Goal: Task Accomplishment & Management: Manage account settings

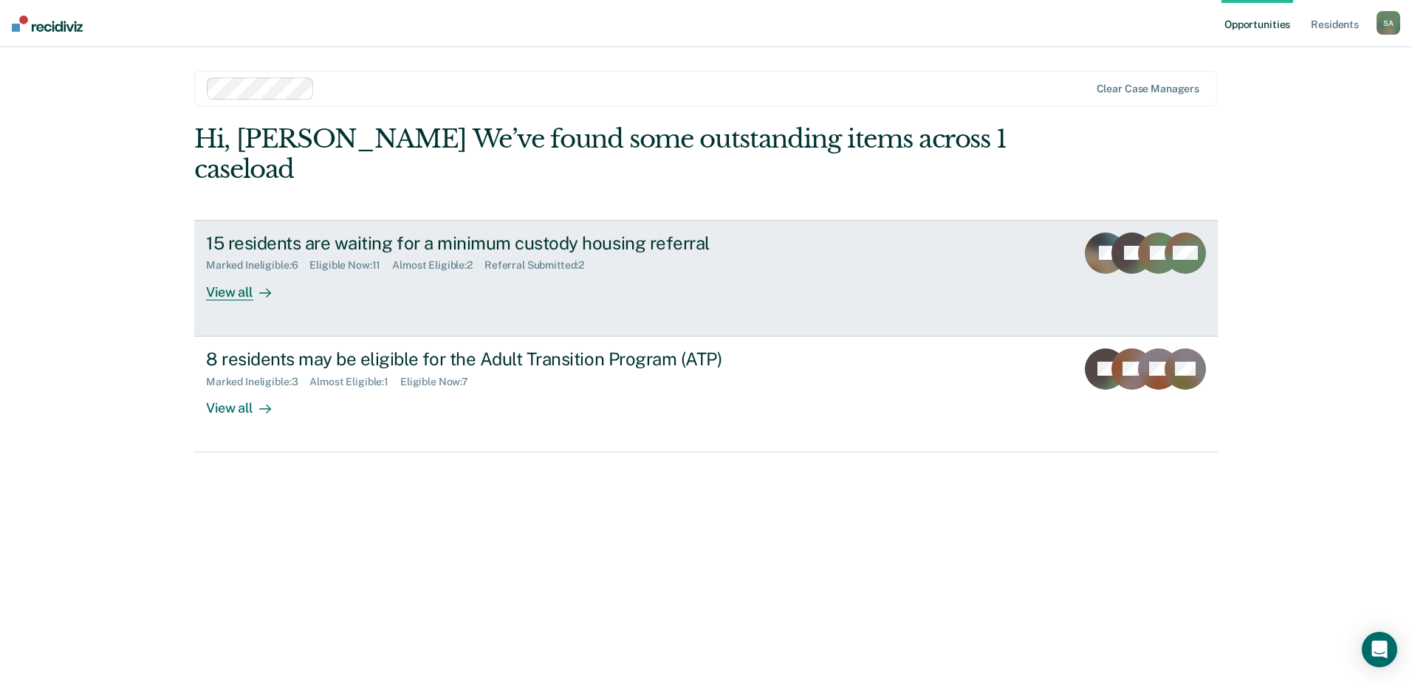
click at [403, 265] on div "15 residents are waiting for a minimum custody housing referral Marked Ineligib…" at bounding box center [483, 267] width 554 height 68
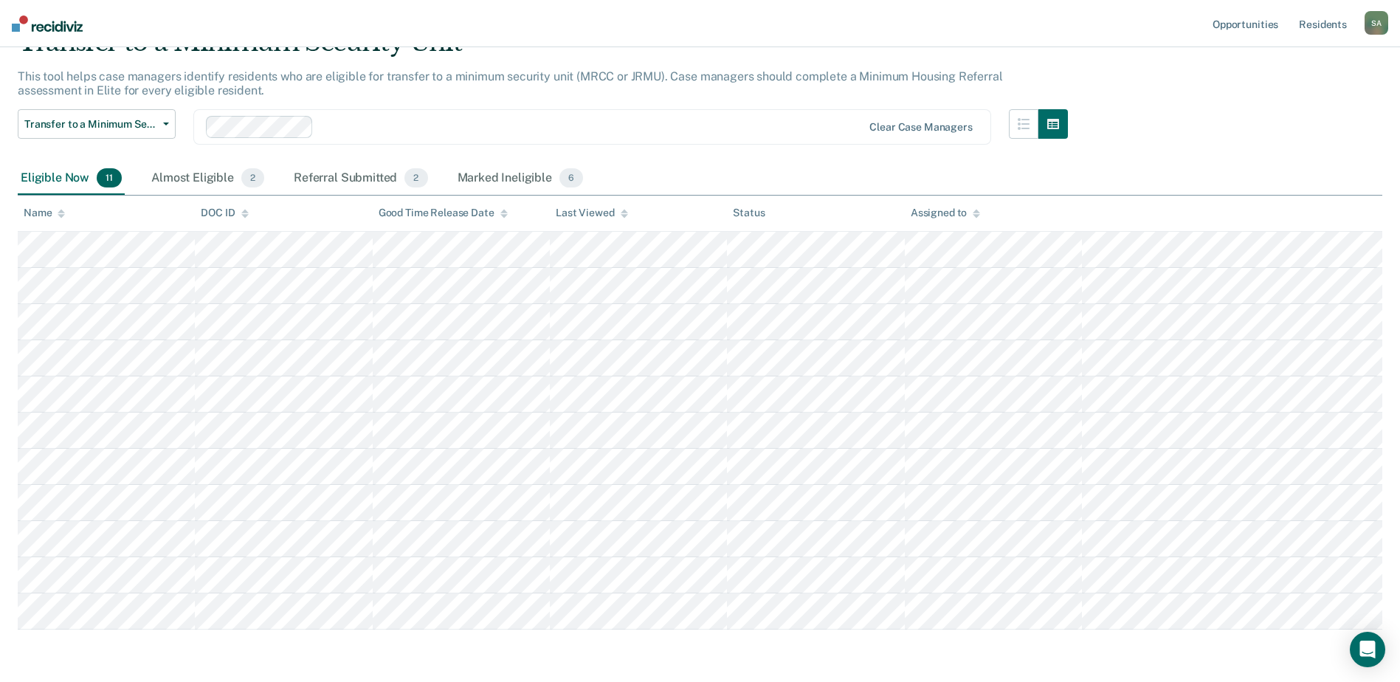
scroll to position [128, 0]
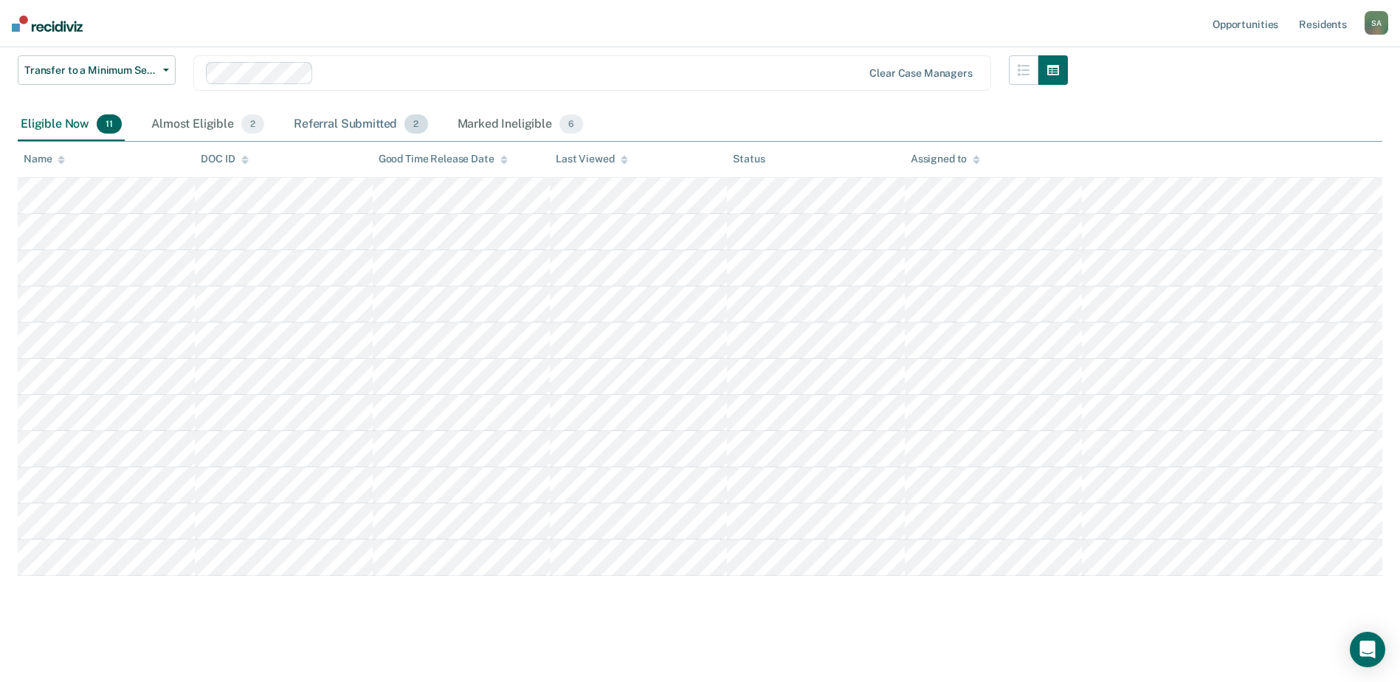
click at [354, 126] on div "Referral Submitted 2" at bounding box center [361, 125] width 140 height 32
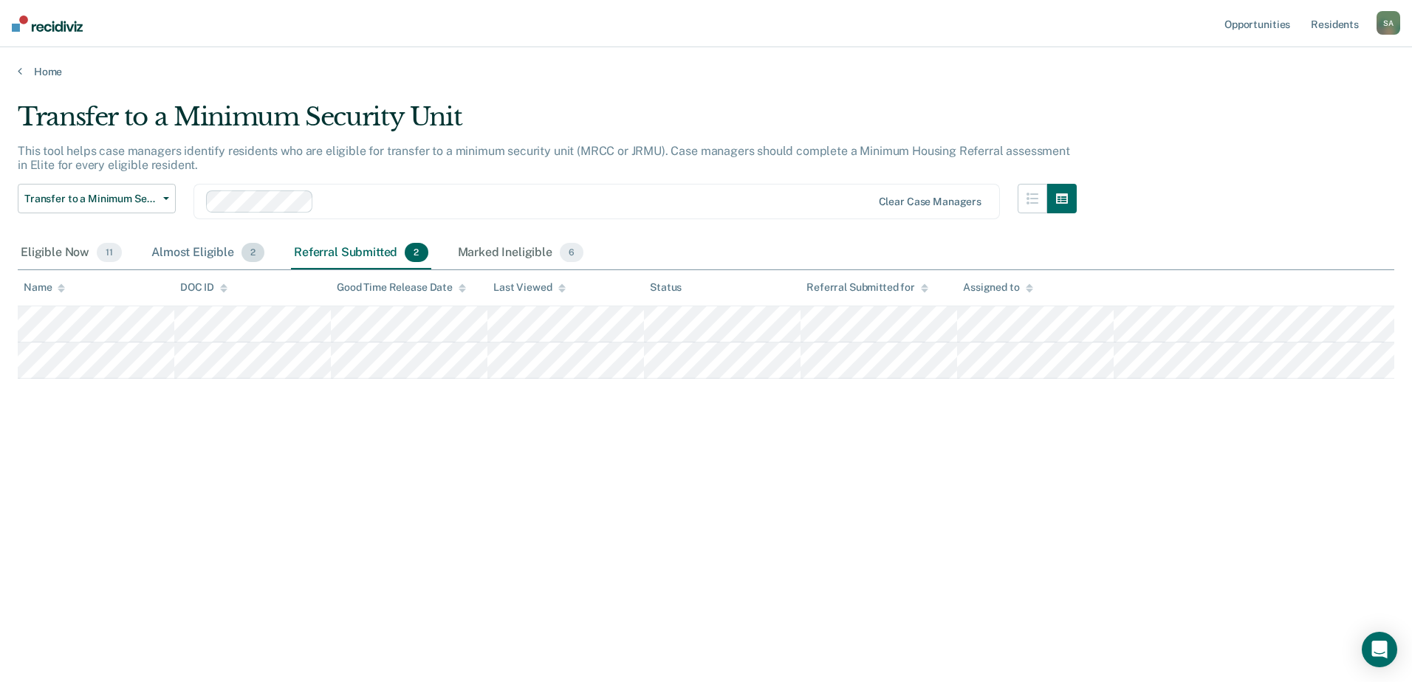
click at [210, 252] on div "Almost Eligible 2" at bounding box center [207, 253] width 119 height 32
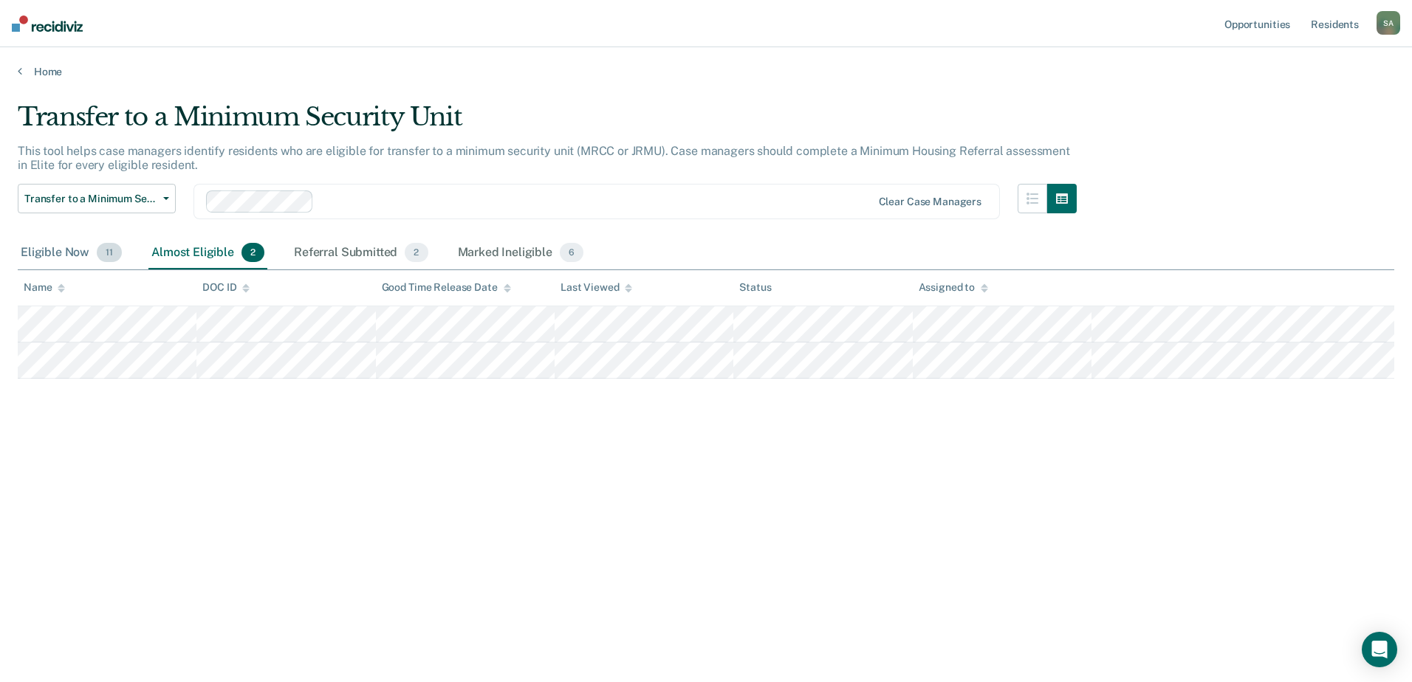
click at [51, 247] on div "Eligible Now 11" at bounding box center [71, 253] width 107 height 32
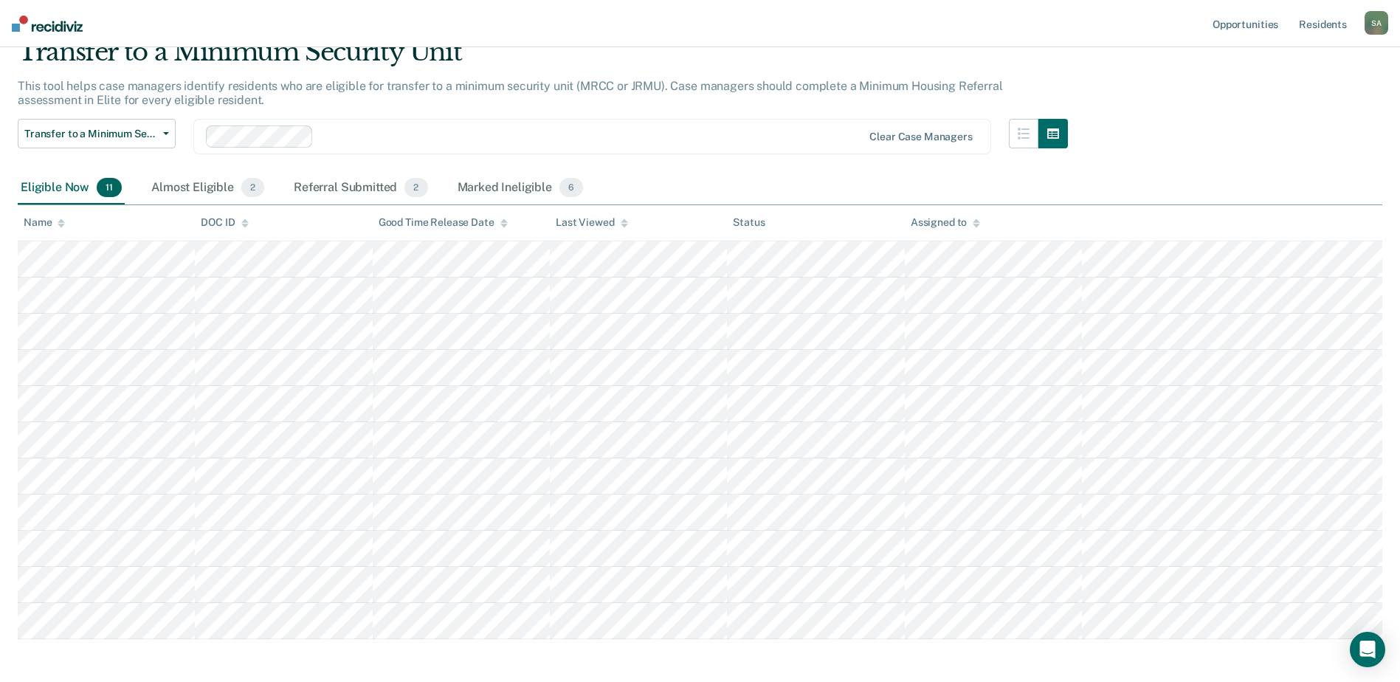
scroll to position [128, 0]
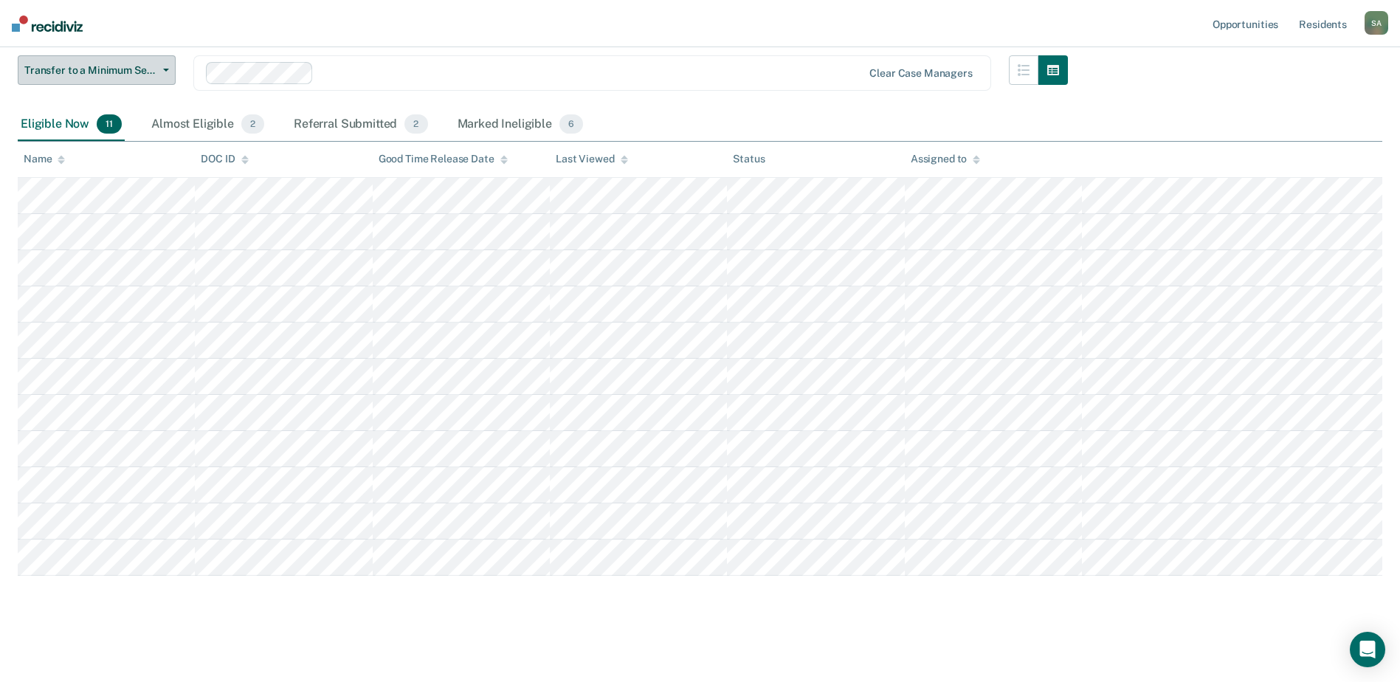
click at [162, 80] on button "Transfer to a Minimum Security Unit" at bounding box center [97, 70] width 158 height 30
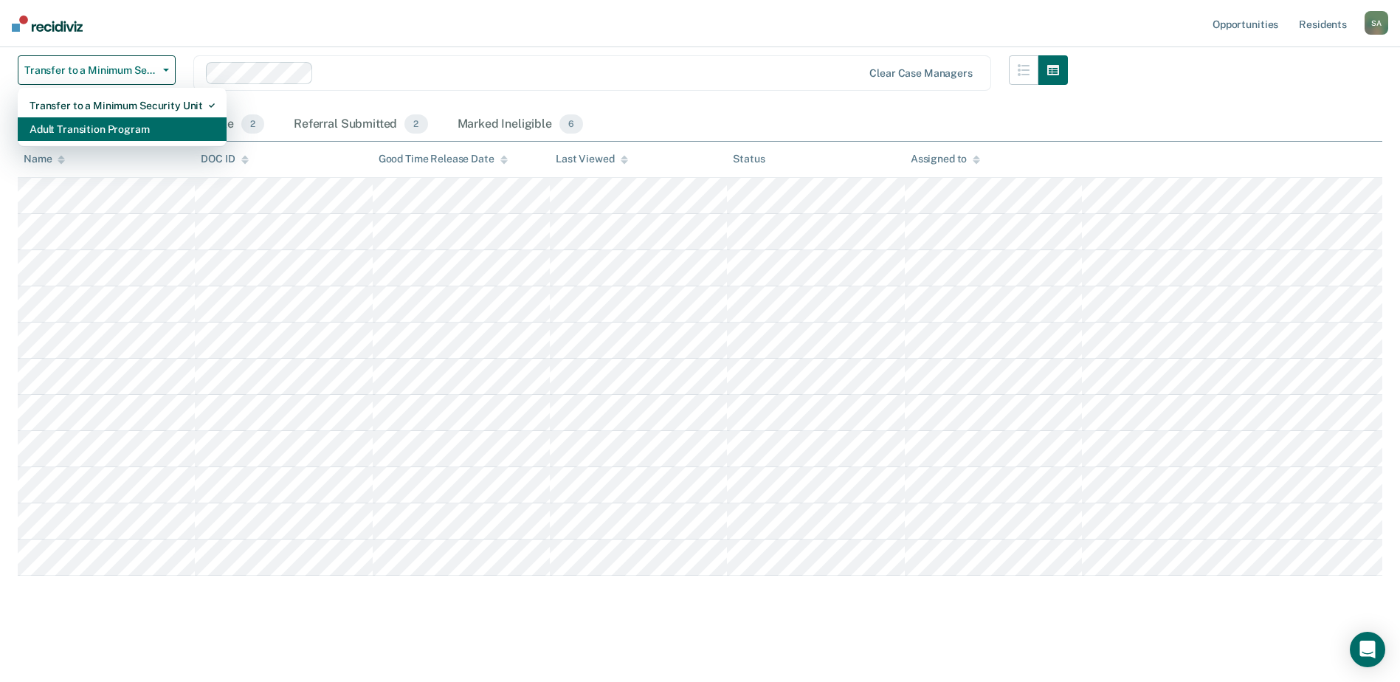
click at [151, 126] on div "Adult Transition Program" at bounding box center [122, 129] width 185 height 24
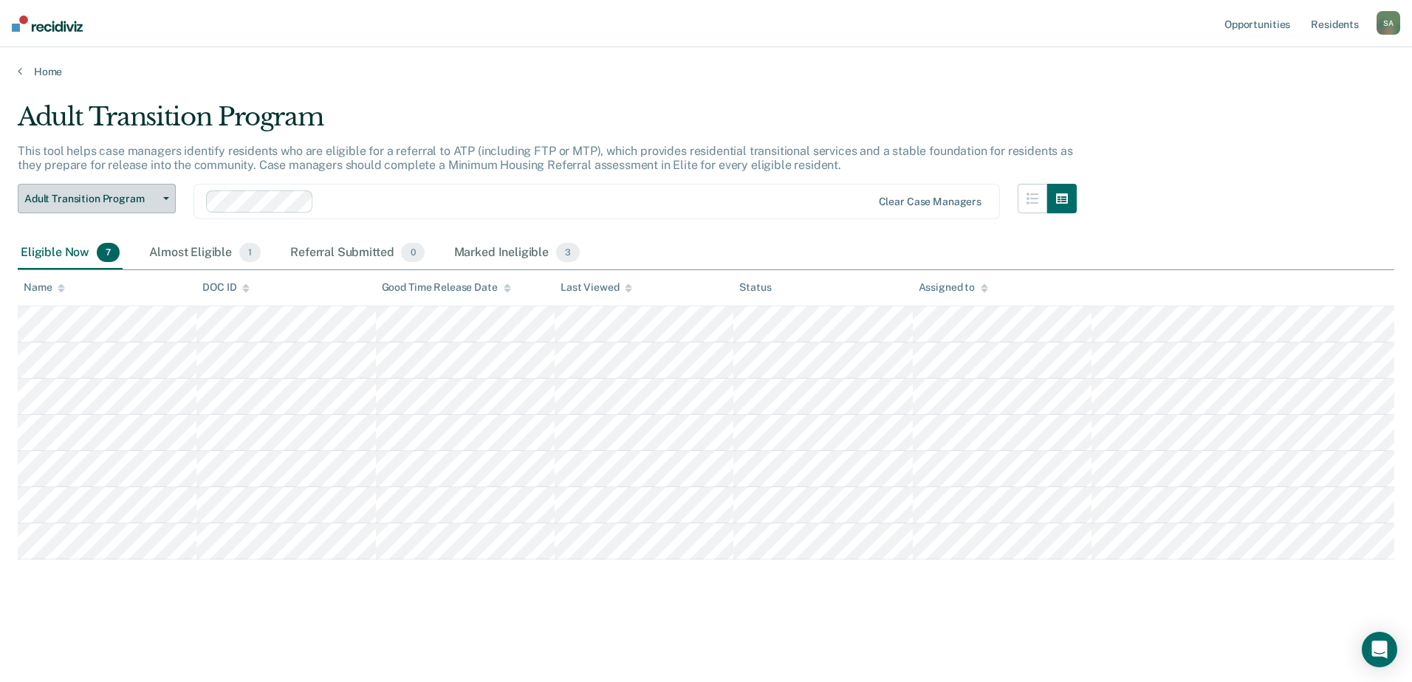
click at [161, 199] on span "button" at bounding box center [163, 198] width 12 height 3
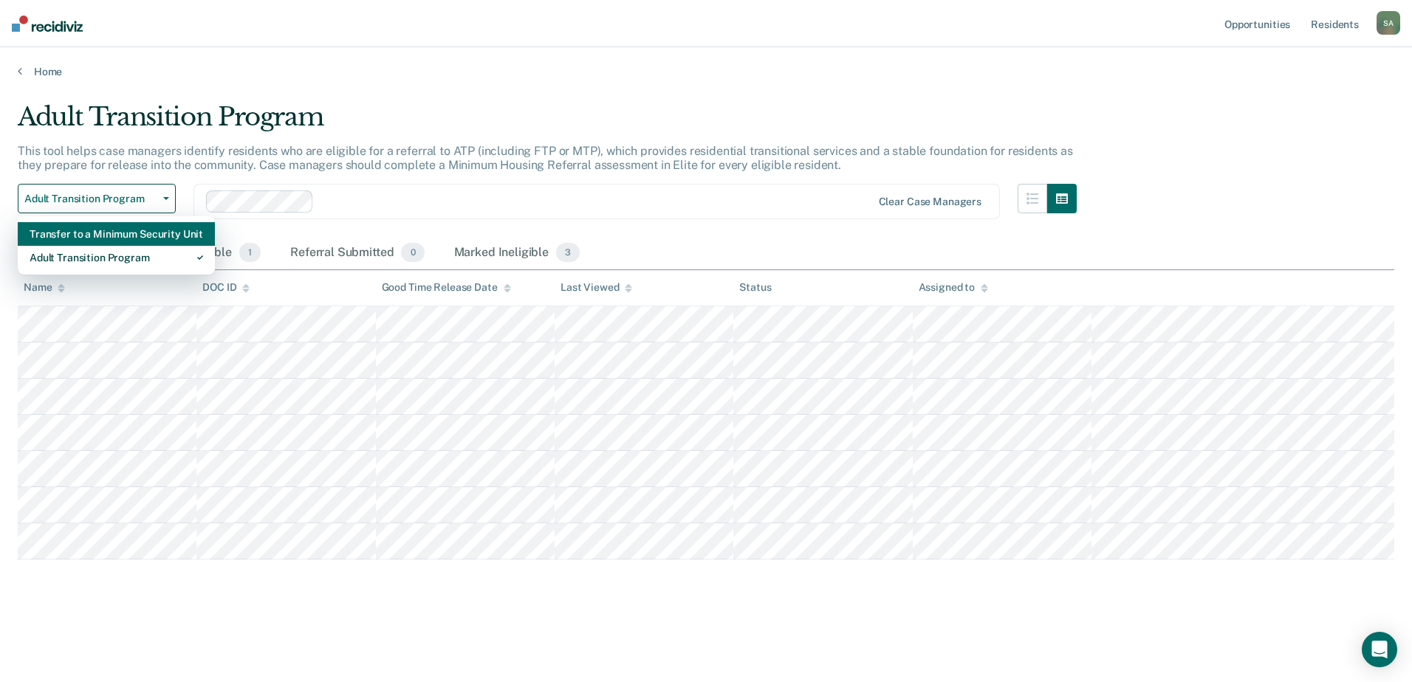
click at [123, 237] on div "Transfer to a Minimum Security Unit" at bounding box center [116, 234] width 173 height 24
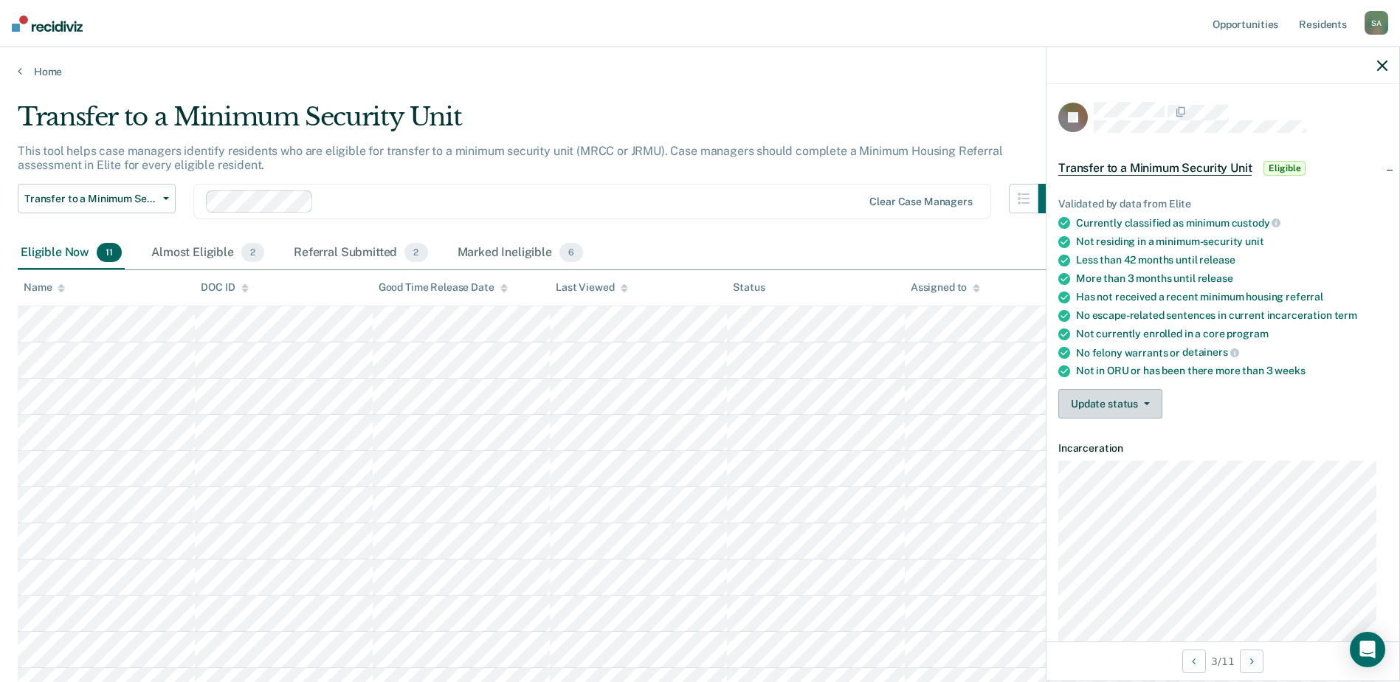
click at [1138, 410] on button "Update status" at bounding box center [1111, 404] width 104 height 30
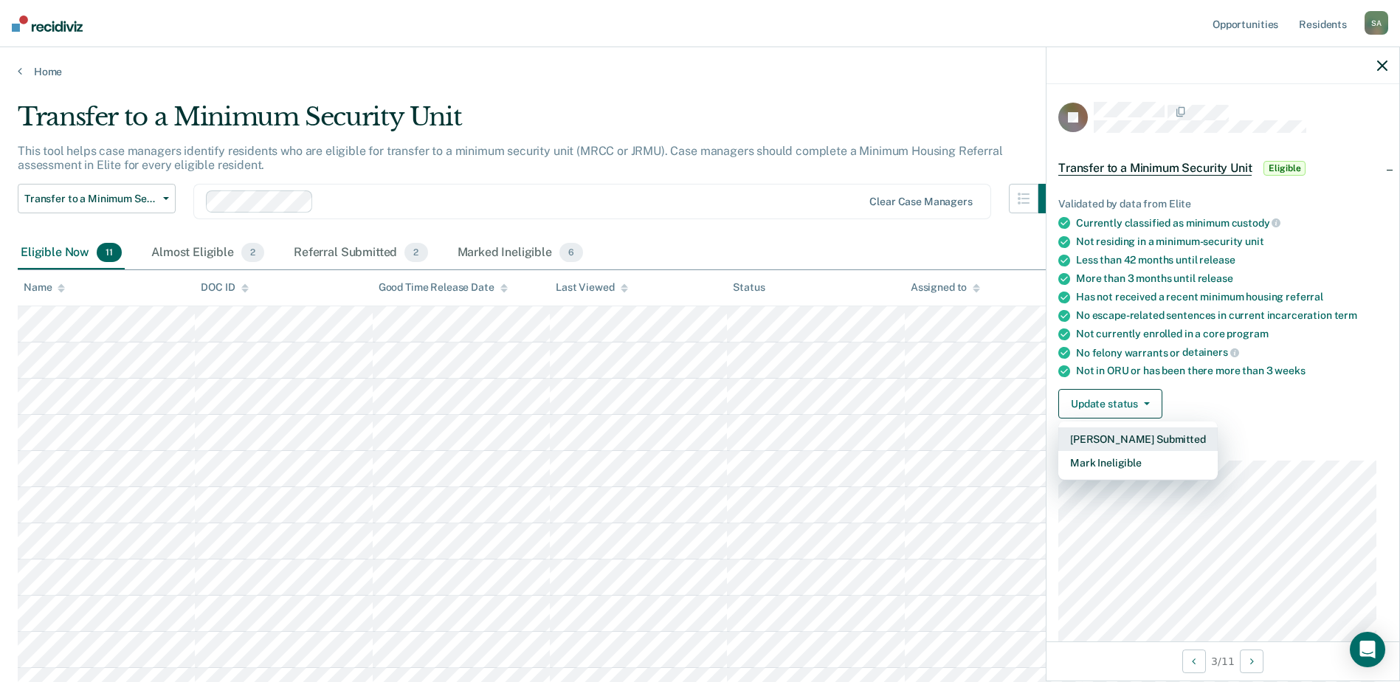
click at [1147, 442] on button "[PERSON_NAME] Submitted" at bounding box center [1138, 439] width 159 height 24
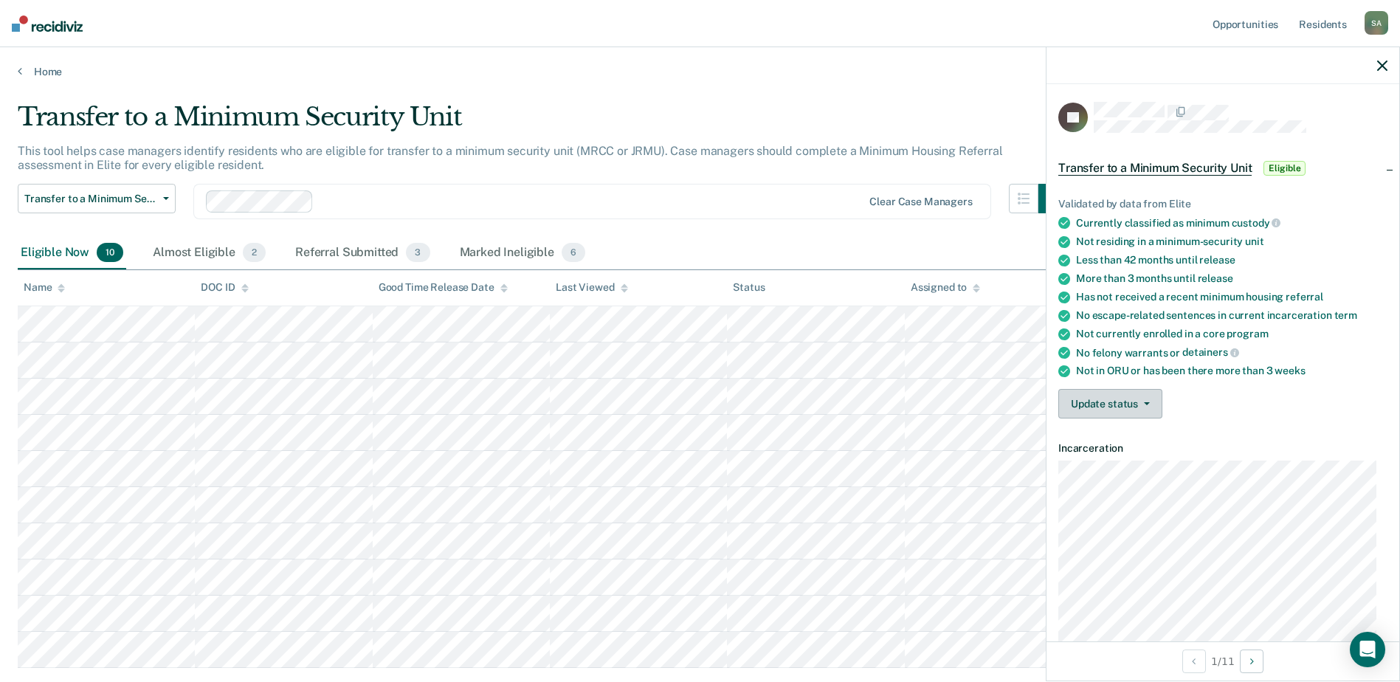
click at [1152, 410] on button "Update status" at bounding box center [1111, 404] width 104 height 30
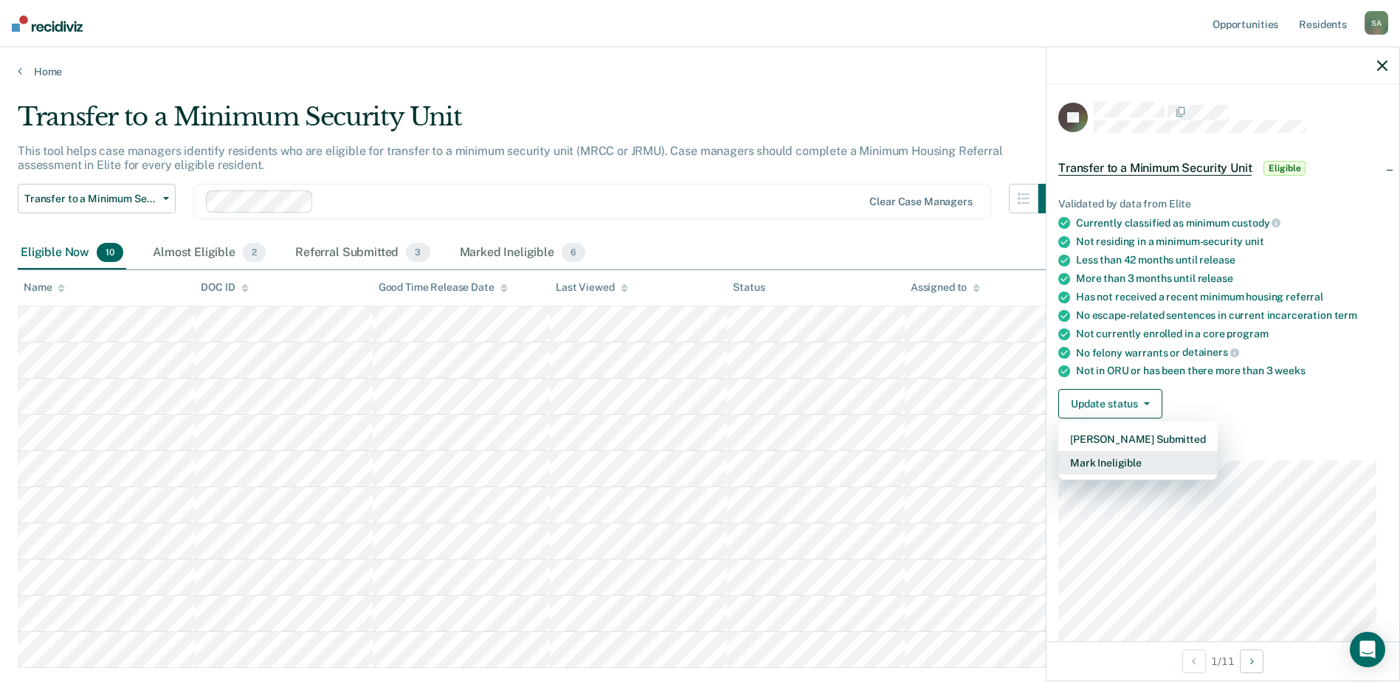
click at [1155, 465] on button "Mark Ineligible" at bounding box center [1138, 463] width 159 height 24
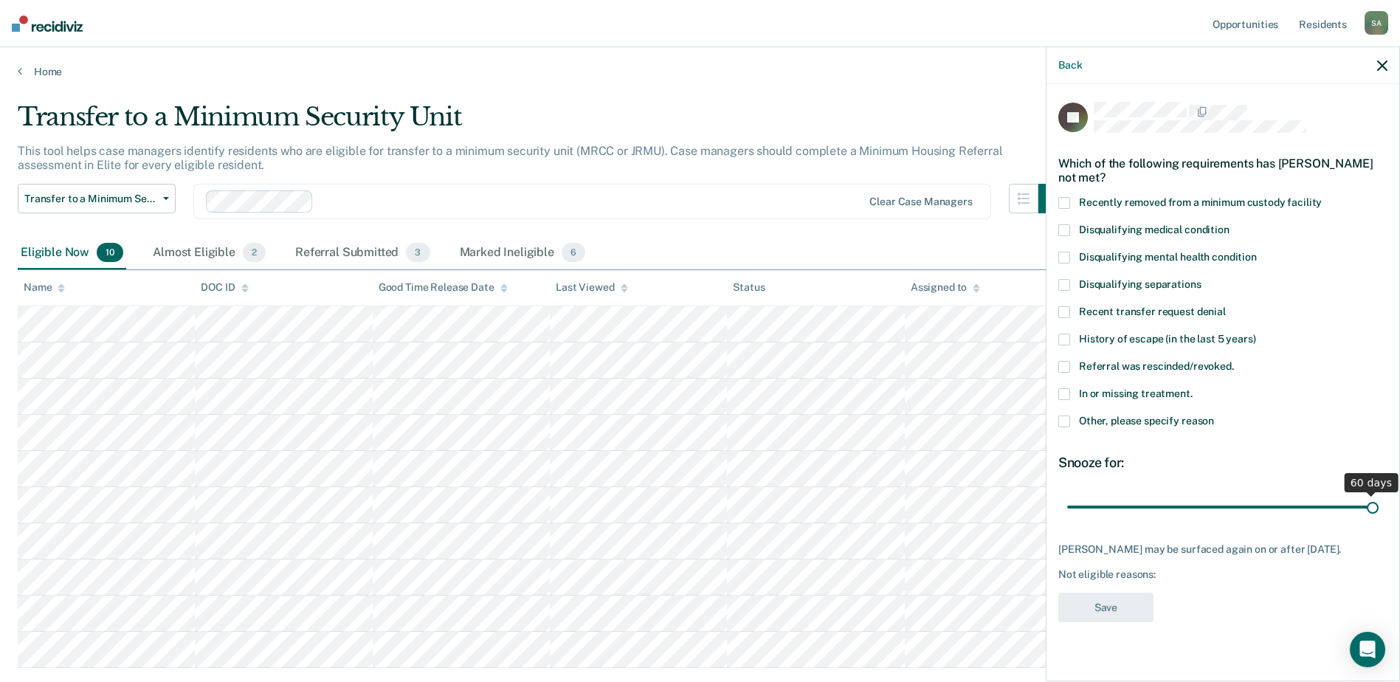
drag, startPoint x: 1229, startPoint y: 509, endPoint x: 1471, endPoint y: 515, distance: 242.2
type input "60"
click at [1379, 515] on input "range" at bounding box center [1224, 507] width 312 height 26
click at [1064, 313] on span at bounding box center [1065, 312] width 12 height 12
click at [1226, 306] on input "Recent transfer request denial" at bounding box center [1226, 306] width 0 height 0
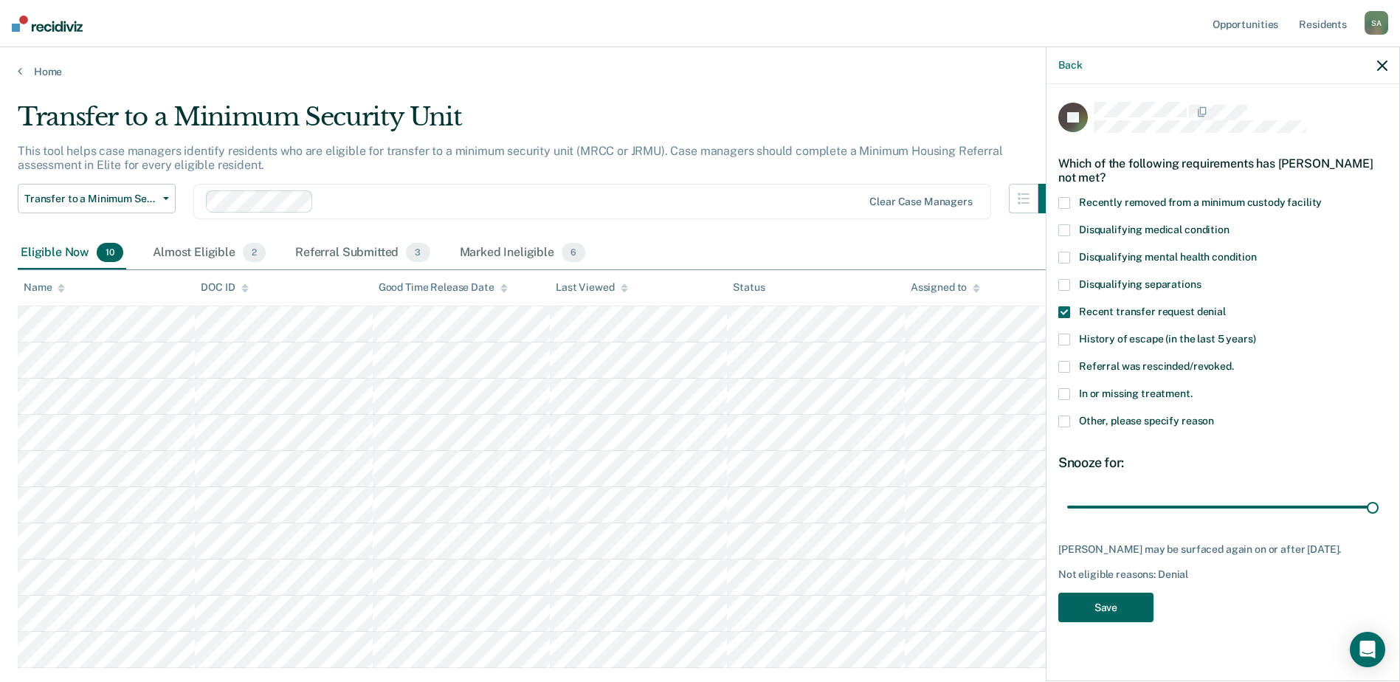
click at [1117, 602] on button "Save" at bounding box center [1106, 608] width 95 height 30
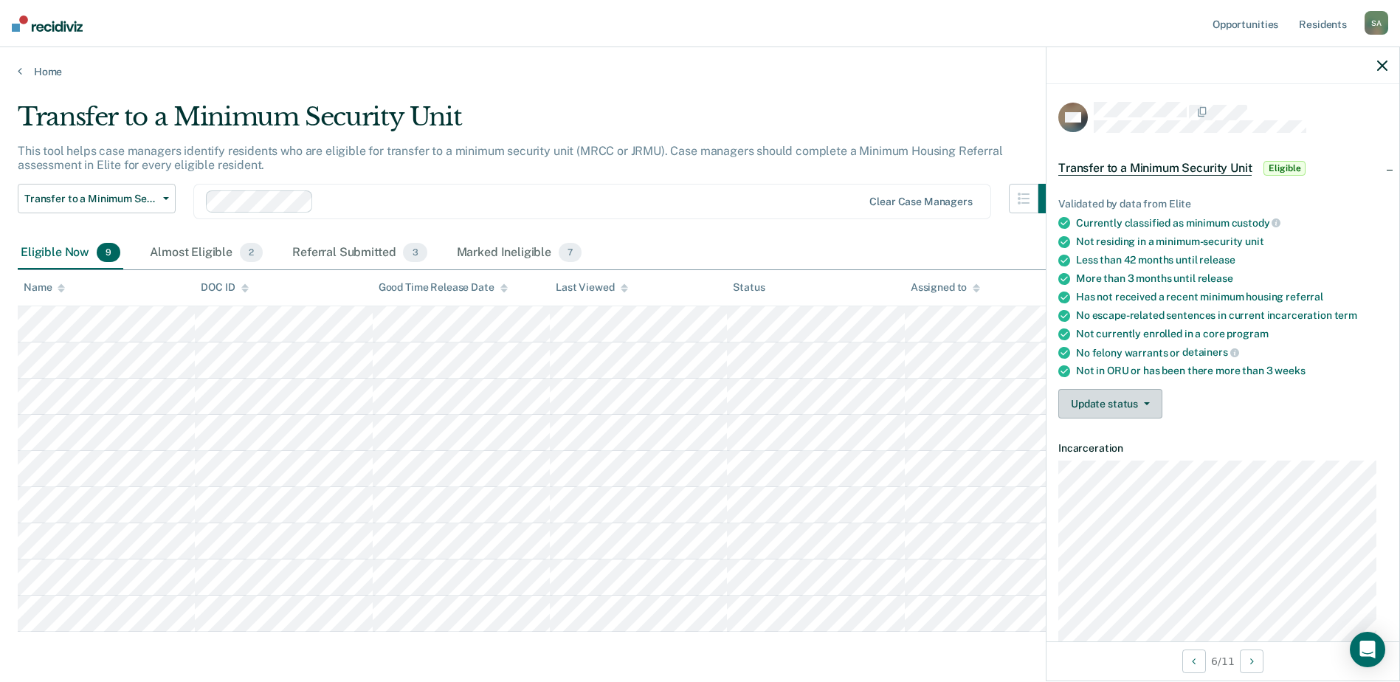
click at [1140, 395] on button "Update status" at bounding box center [1111, 404] width 104 height 30
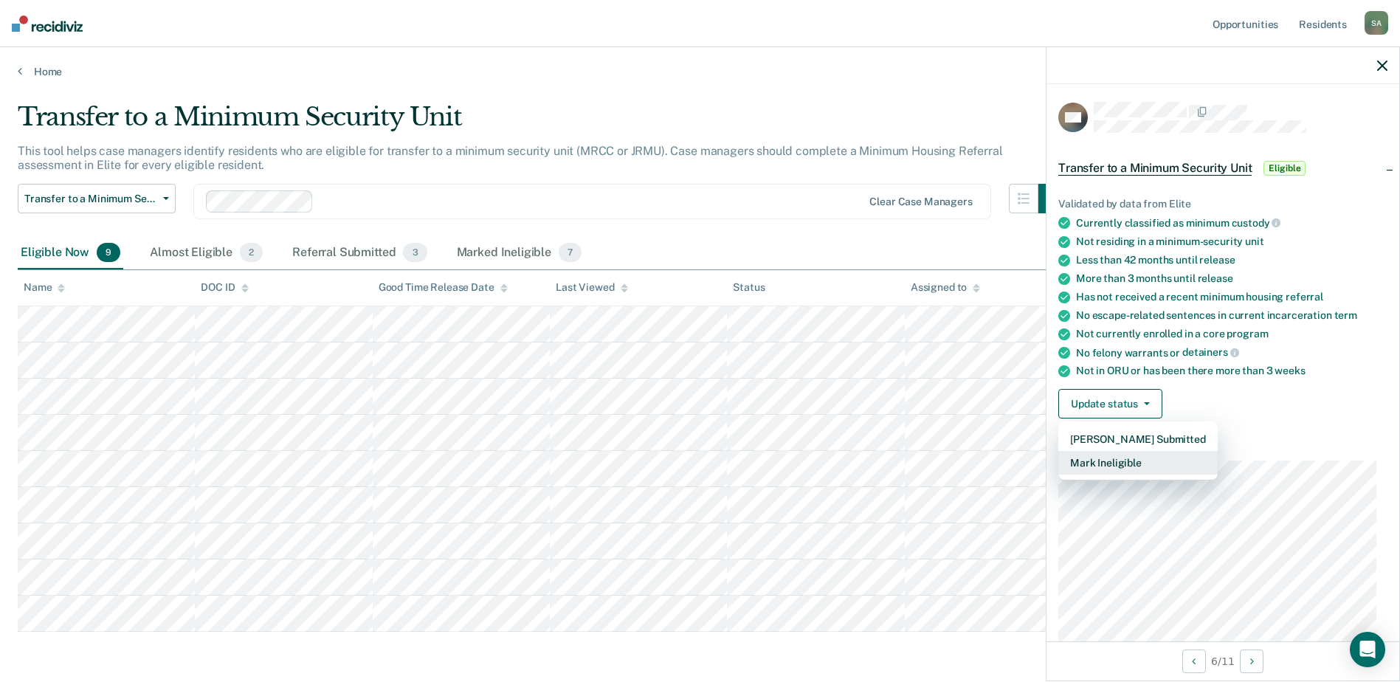
click at [1166, 462] on button "Mark Ineligible" at bounding box center [1138, 463] width 159 height 24
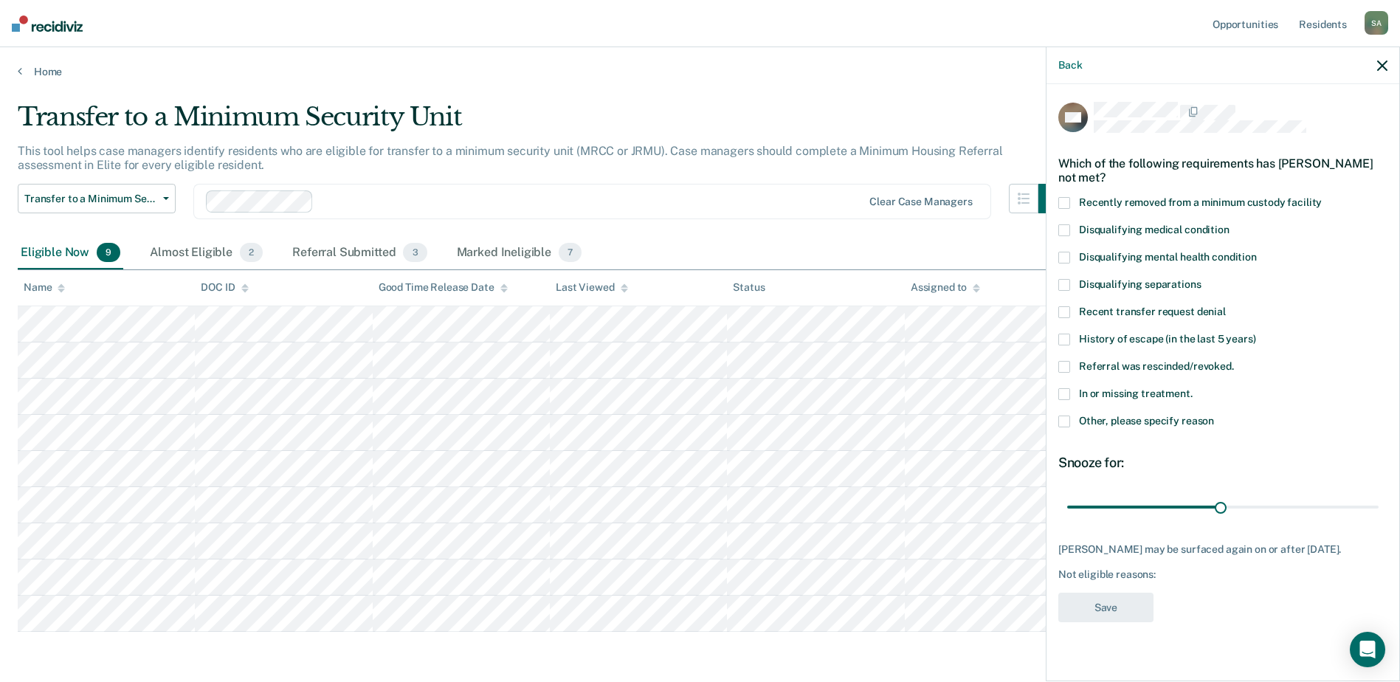
click at [1065, 228] on span at bounding box center [1065, 230] width 12 height 12
click at [1230, 224] on input "Disqualifying medical condition" at bounding box center [1230, 224] width 0 height 0
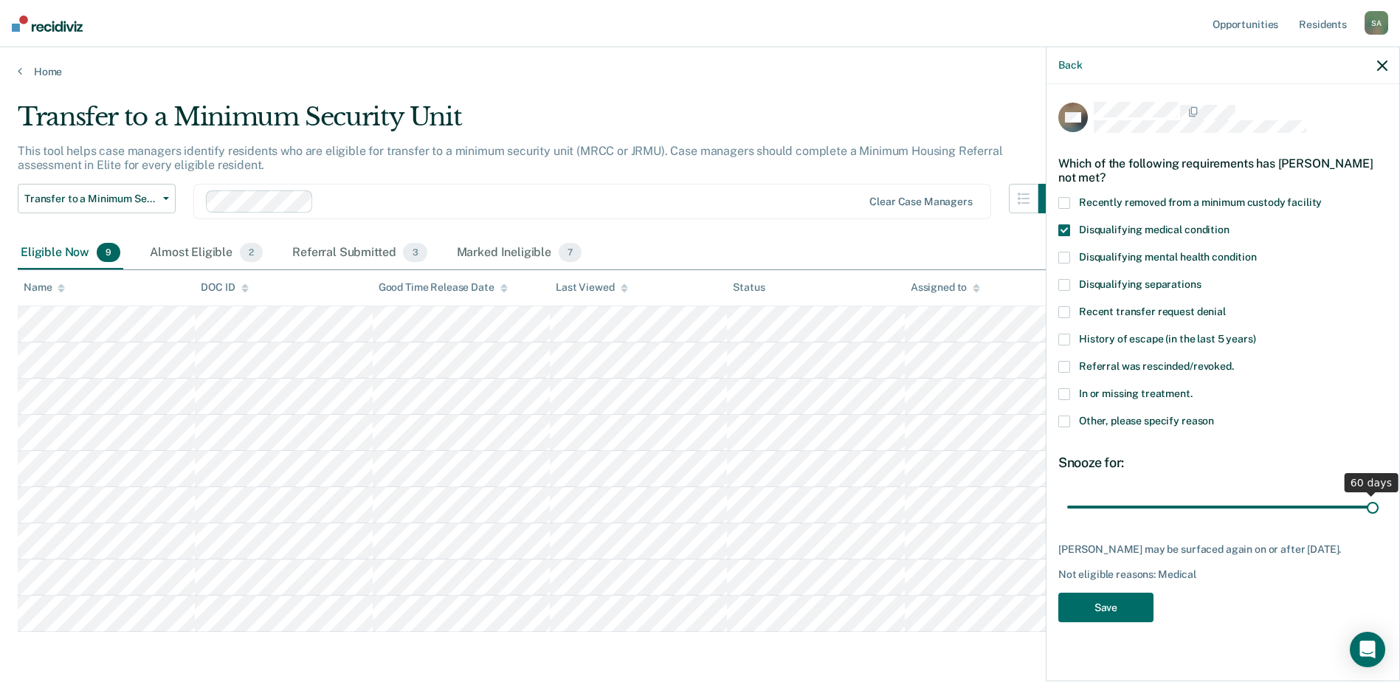
drag, startPoint x: 1219, startPoint y: 502, endPoint x: 1384, endPoint y: 497, distance: 165.4
type input "60"
click at [1379, 497] on input "range" at bounding box center [1224, 507] width 312 height 26
click at [1141, 602] on button "Save" at bounding box center [1106, 608] width 95 height 30
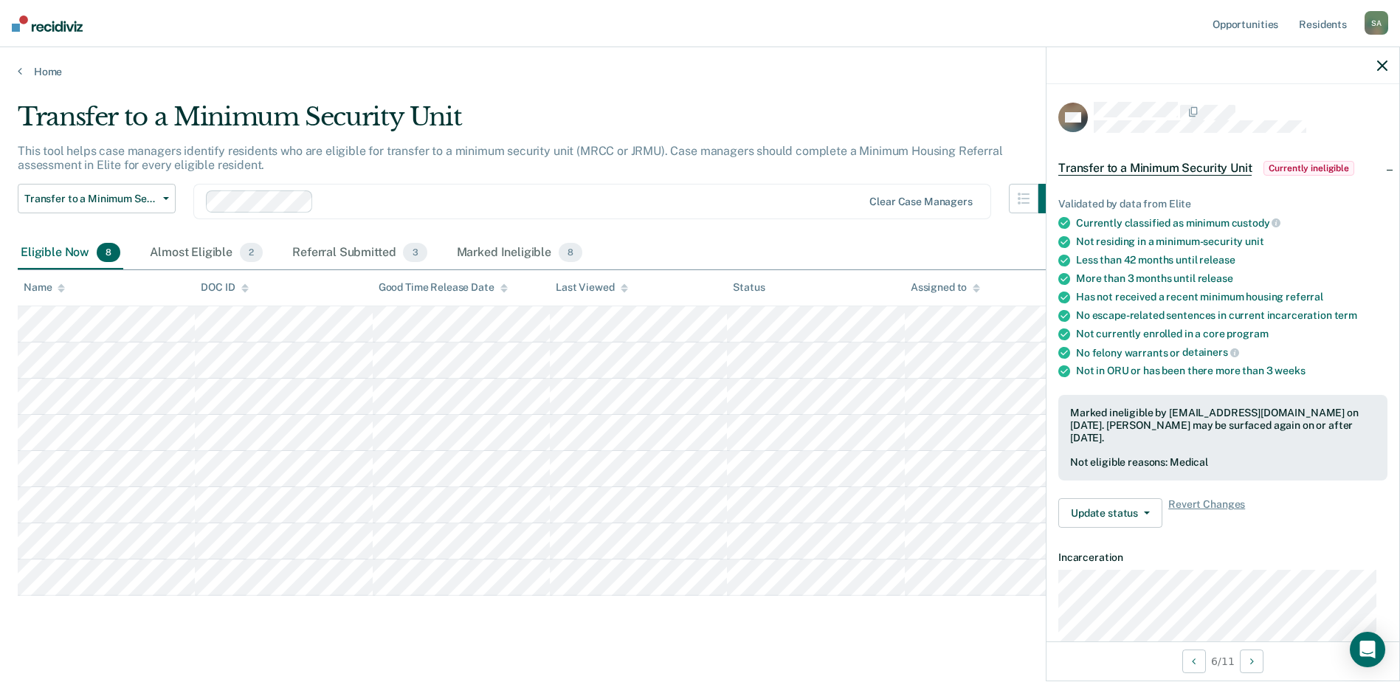
click at [1385, 69] on icon "button" at bounding box center [1383, 66] width 10 height 10
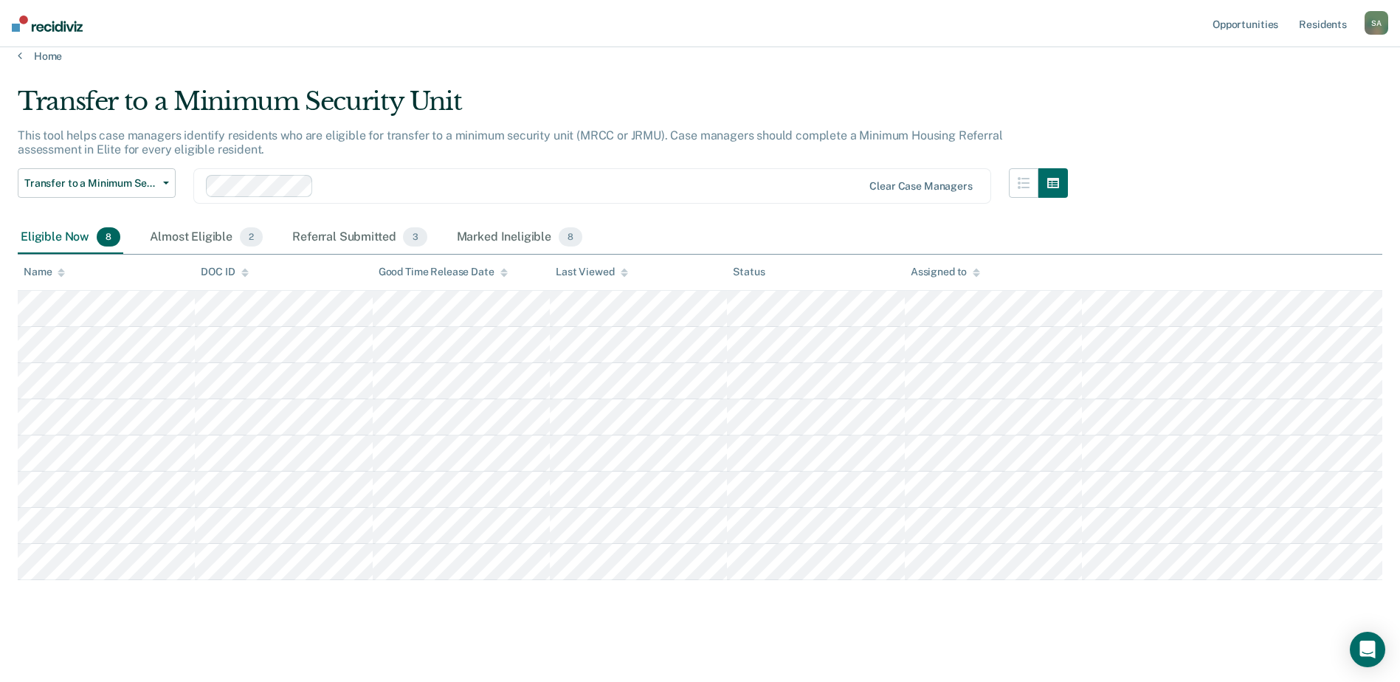
scroll to position [20, 0]
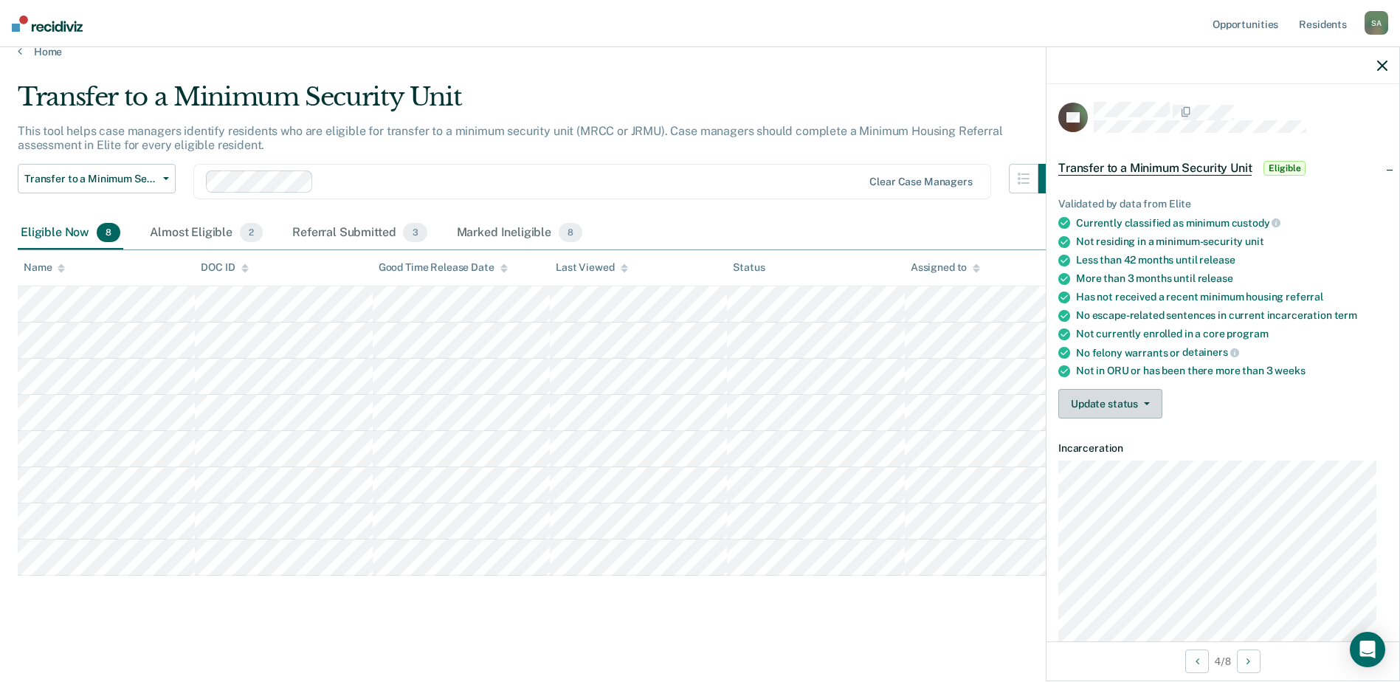
click at [1148, 402] on icon "button" at bounding box center [1147, 403] width 6 height 3
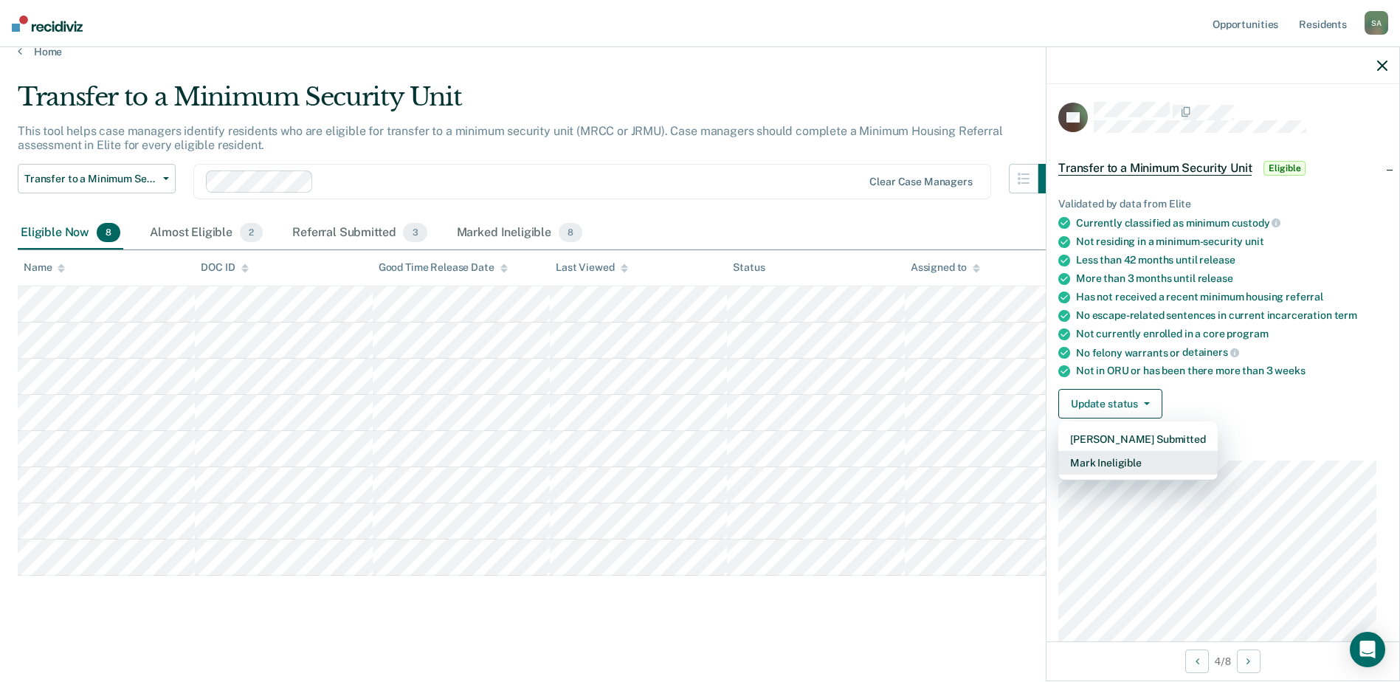
click at [1127, 464] on button "Mark Ineligible" at bounding box center [1138, 463] width 159 height 24
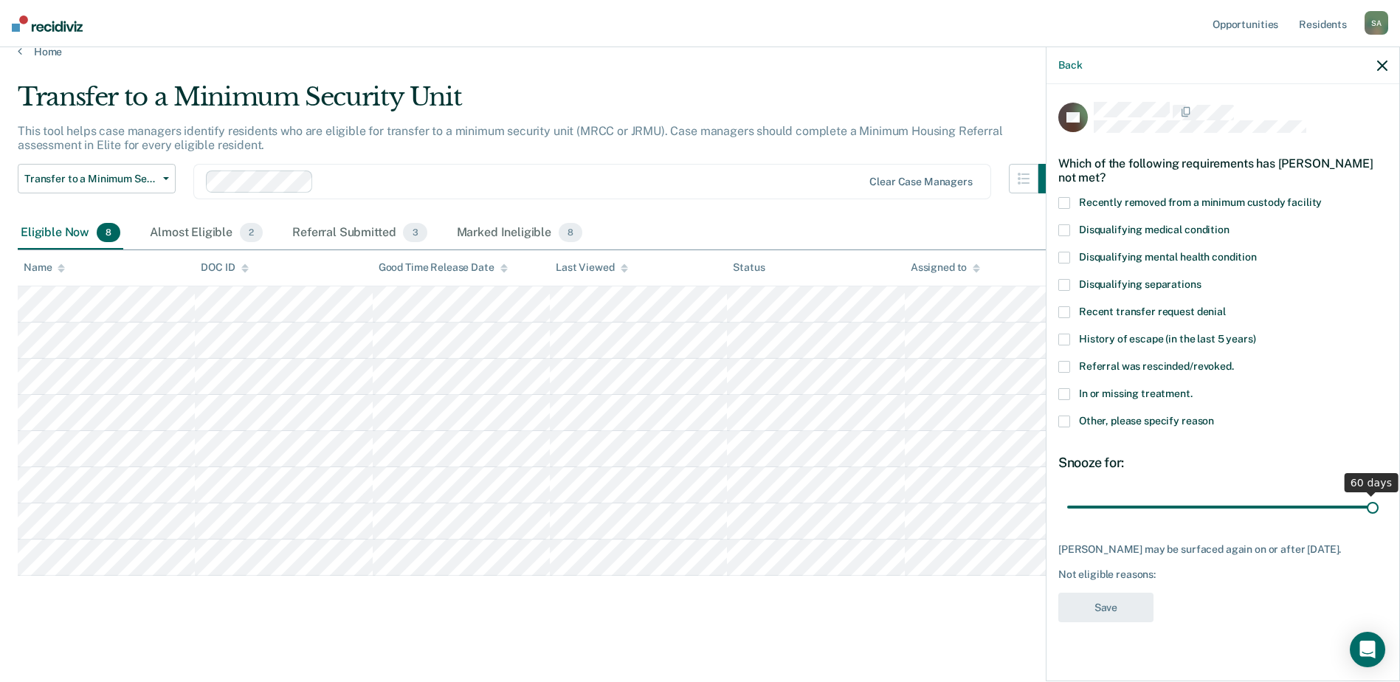
drag, startPoint x: 1227, startPoint y: 507, endPoint x: 1491, endPoint y: 512, distance: 264.3
type input "60"
click at [1379, 512] on input "range" at bounding box center [1224, 507] width 312 height 26
click at [1065, 310] on span at bounding box center [1065, 312] width 12 height 12
click at [1226, 306] on input "Recent transfer request denial" at bounding box center [1226, 306] width 0 height 0
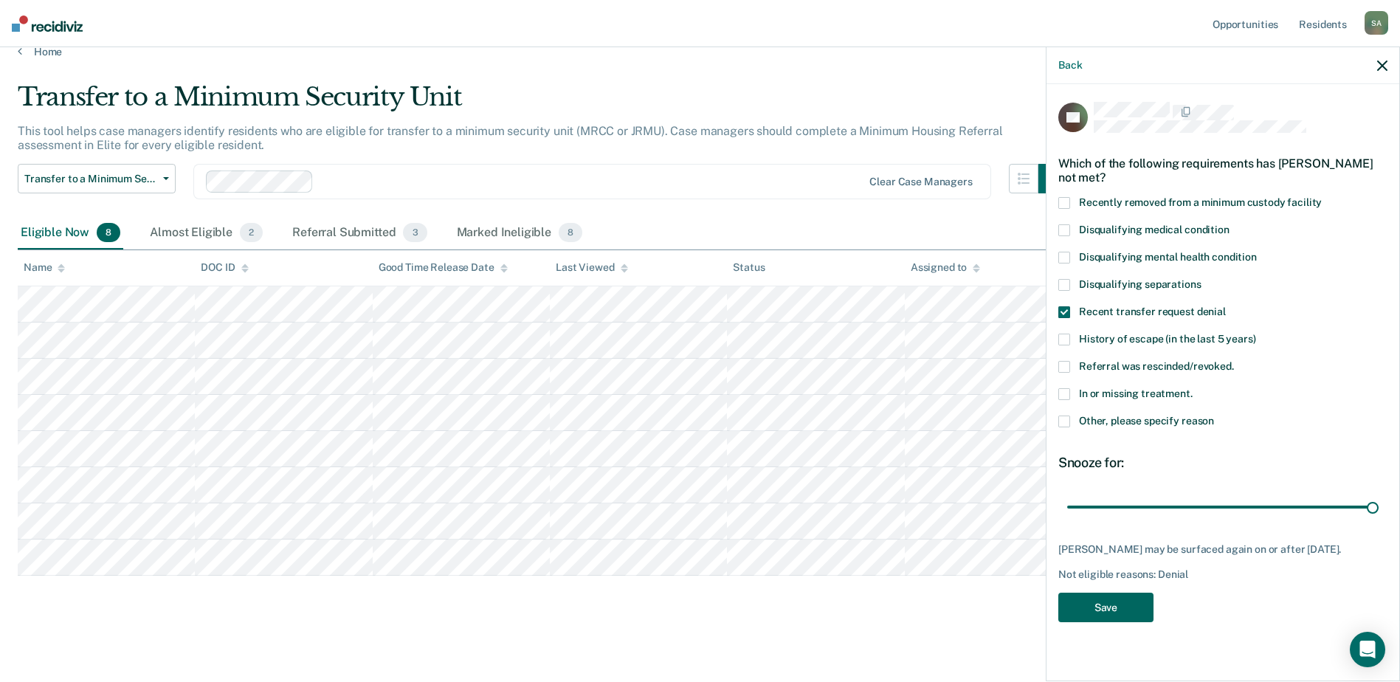
click at [1108, 601] on button "Save" at bounding box center [1106, 608] width 95 height 30
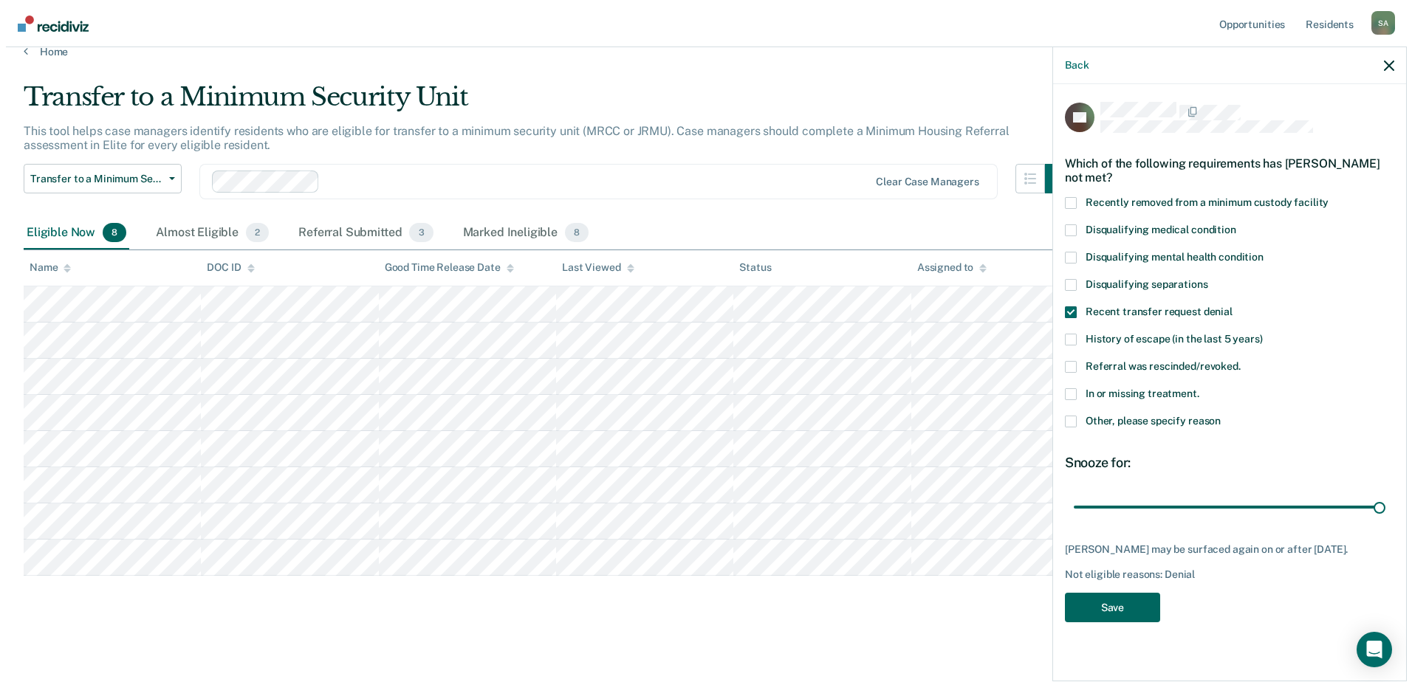
scroll to position [0, 0]
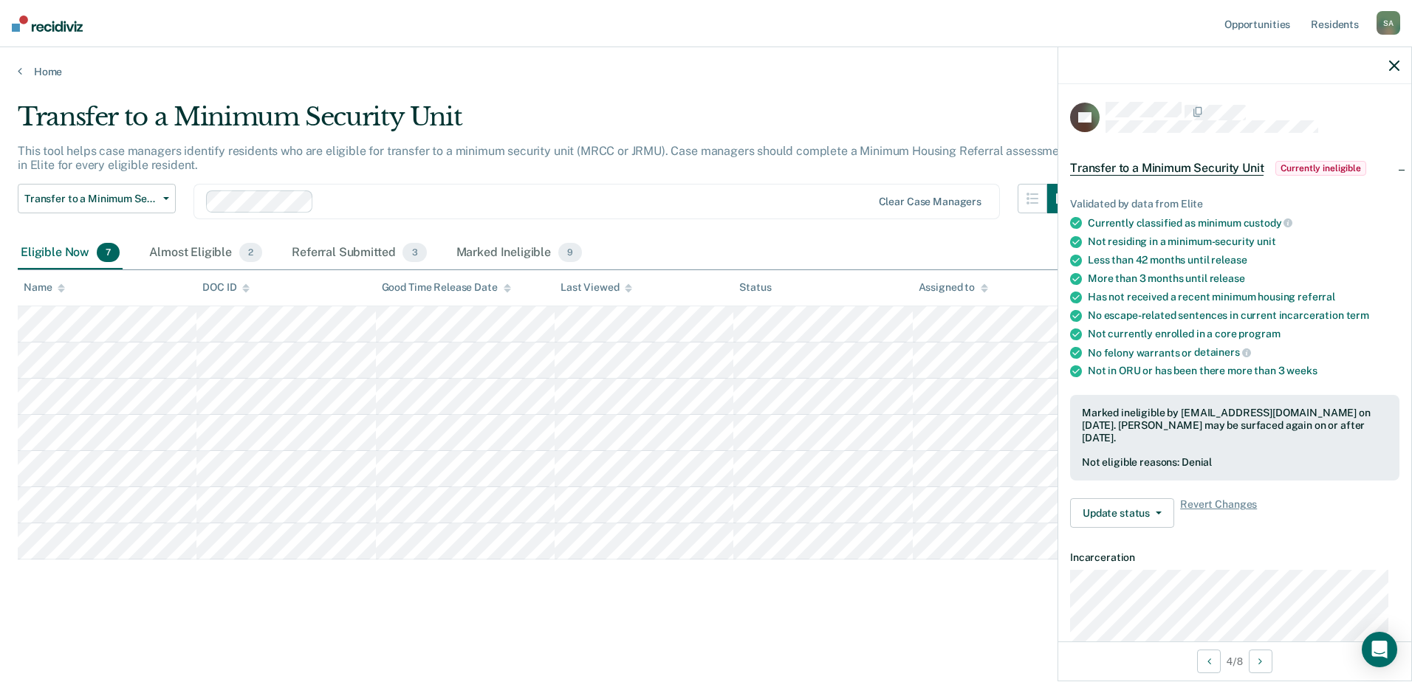
click at [1396, 66] on icon "button" at bounding box center [1394, 66] width 10 height 10
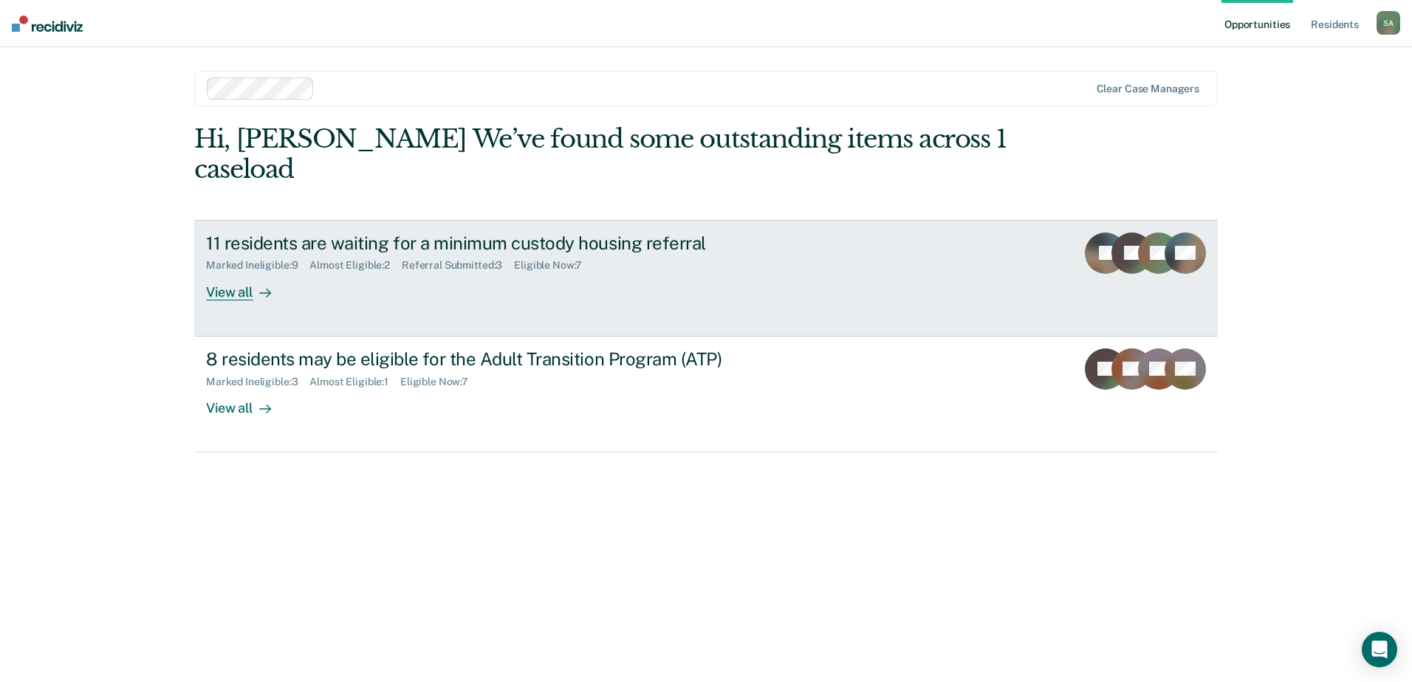
click at [624, 233] on div "11 residents are waiting for a minimum custody housing referral" at bounding box center [465, 243] width 518 height 21
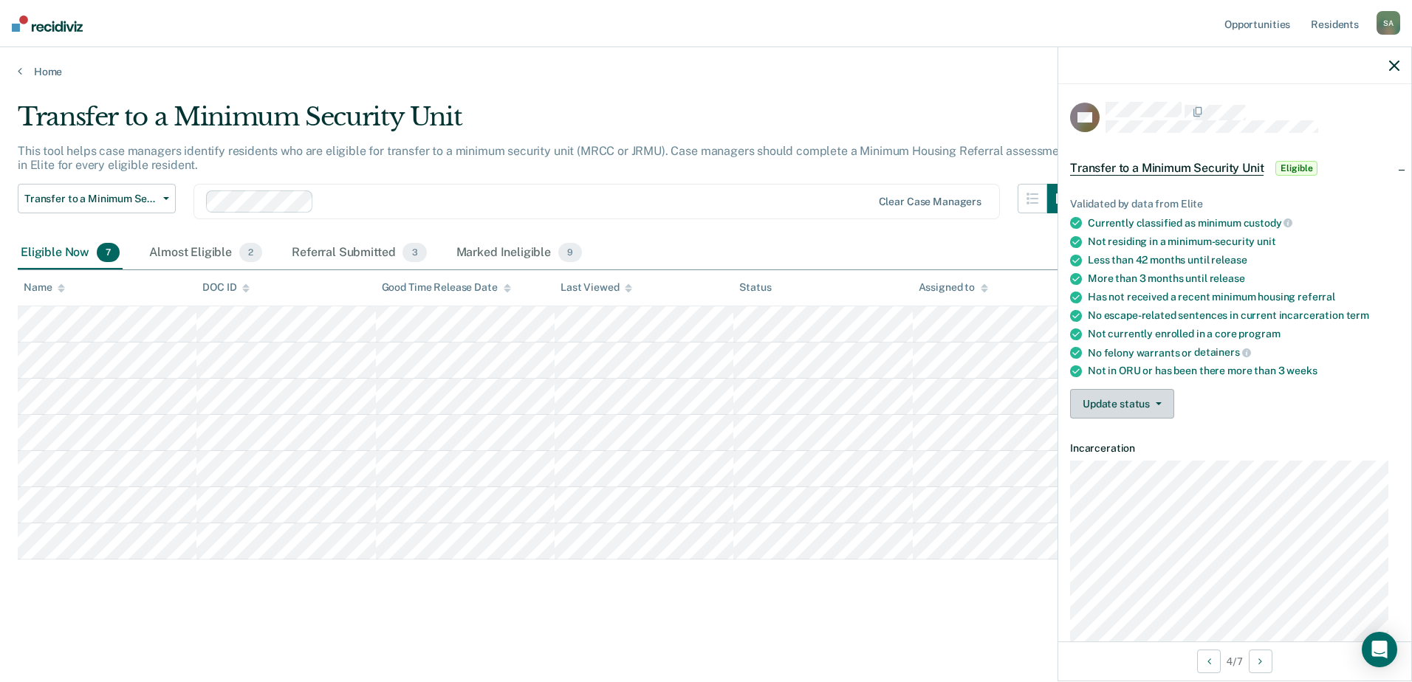
click at [1157, 399] on button "Update status" at bounding box center [1122, 404] width 104 height 30
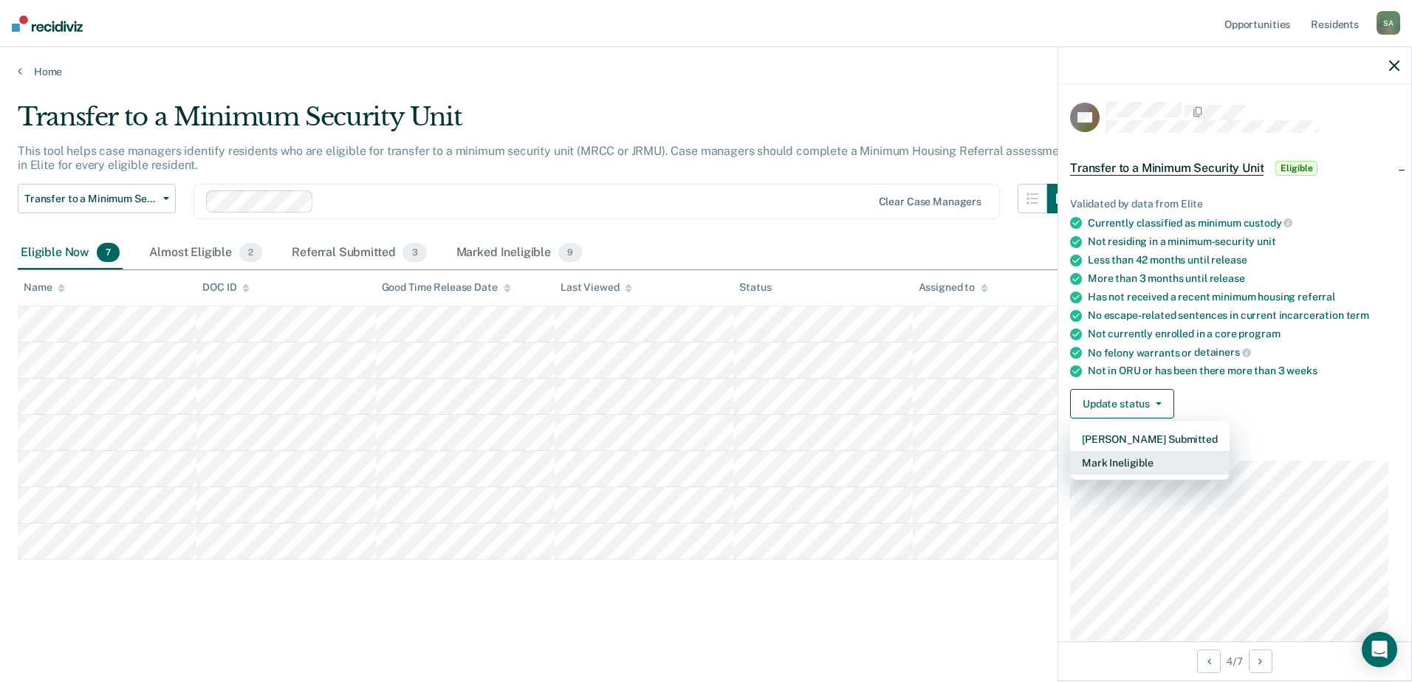
click at [1142, 465] on button "Mark Ineligible" at bounding box center [1149, 463] width 159 height 24
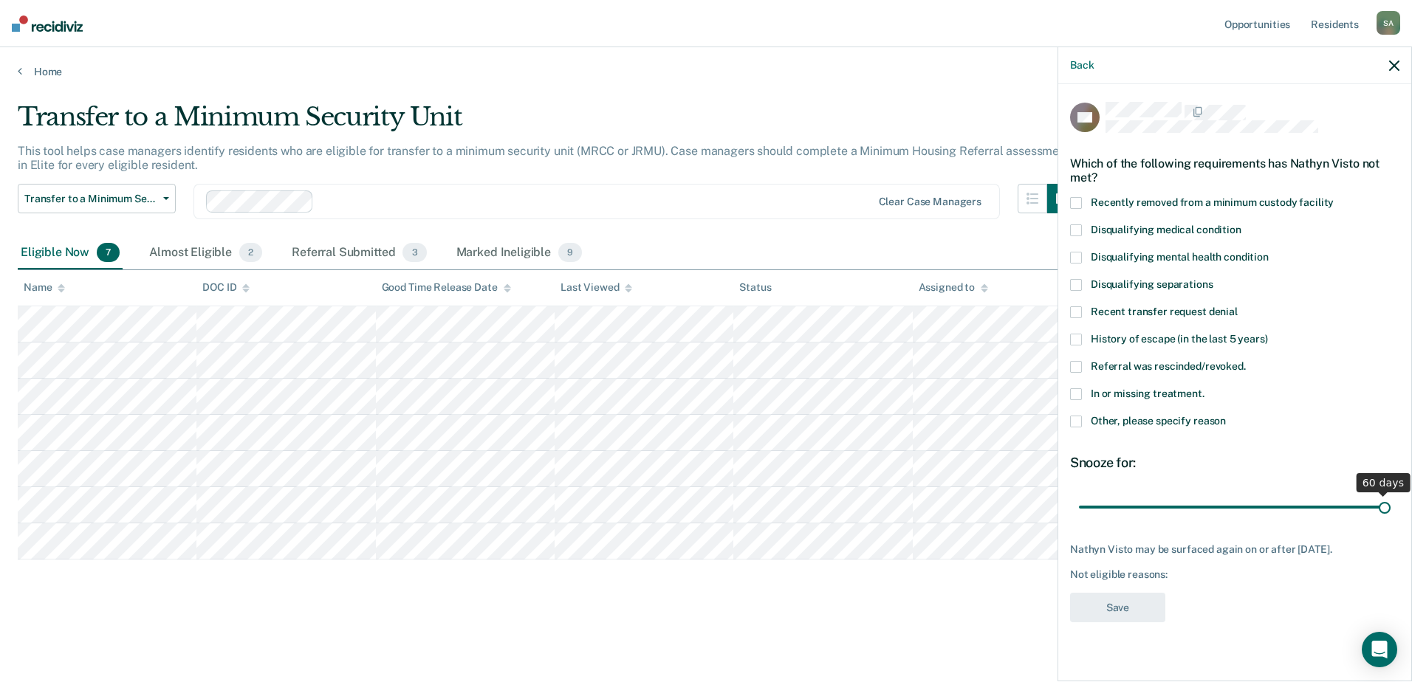
drag, startPoint x: 1234, startPoint y: 508, endPoint x: 1588, endPoint y: 509, distance: 354.4
type input "60"
click at [1390, 509] on input "range" at bounding box center [1235, 507] width 312 height 26
click at [1079, 391] on span at bounding box center [1076, 394] width 12 height 12
click at [1204, 388] on input "In or missing treatment." at bounding box center [1204, 388] width 0 height 0
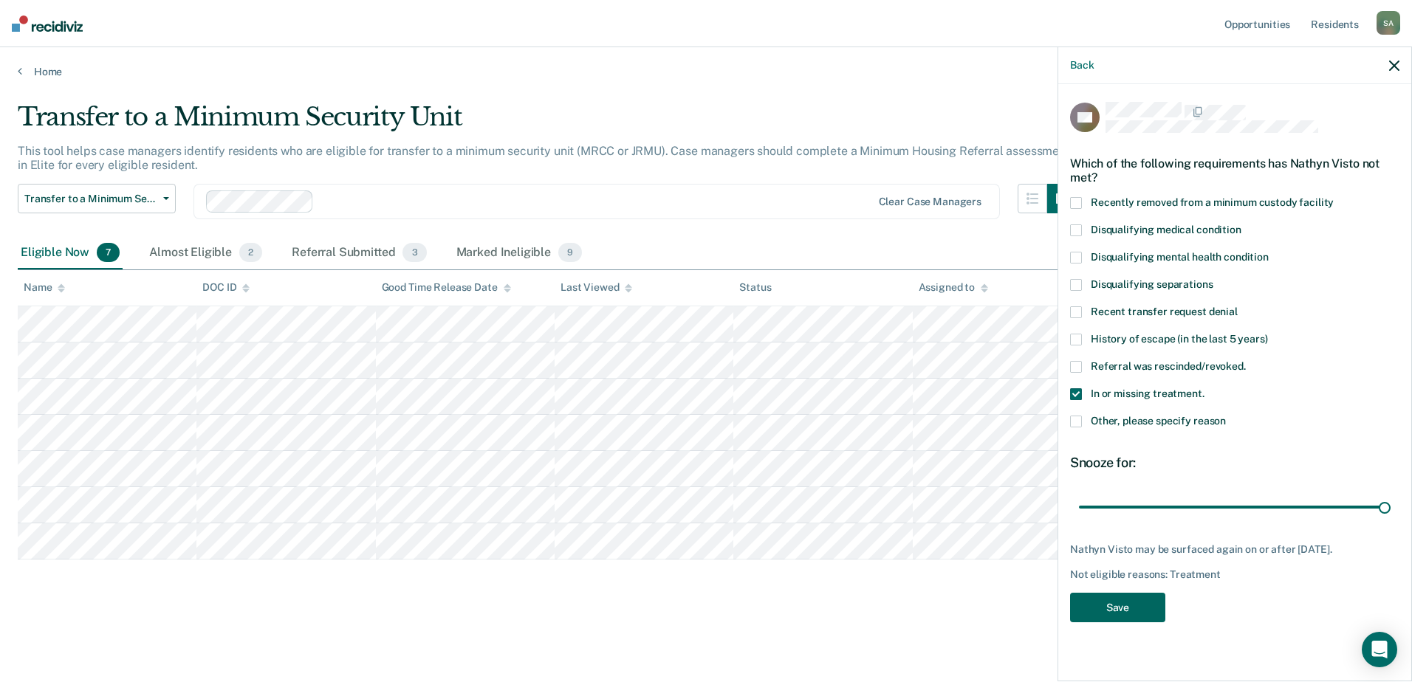
click at [1121, 601] on button "Save" at bounding box center [1117, 608] width 95 height 30
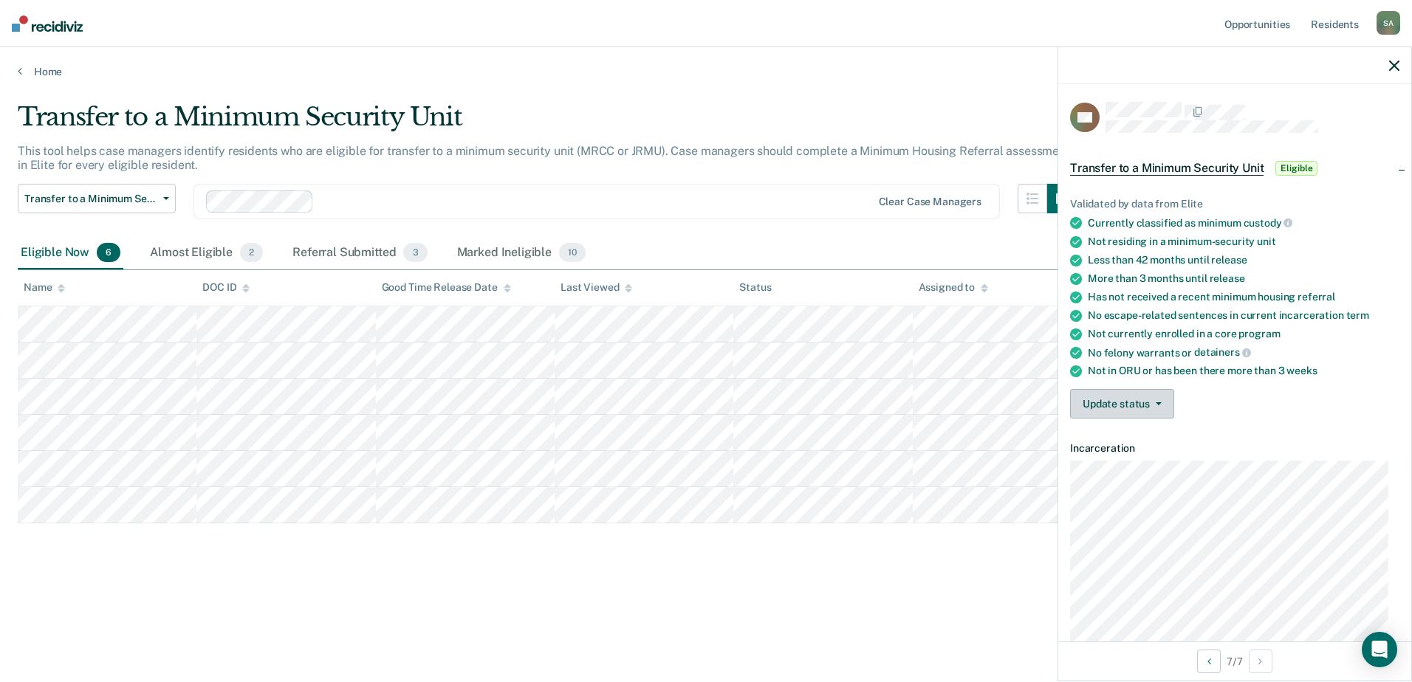
click at [1155, 402] on icon "button" at bounding box center [1158, 403] width 6 height 3
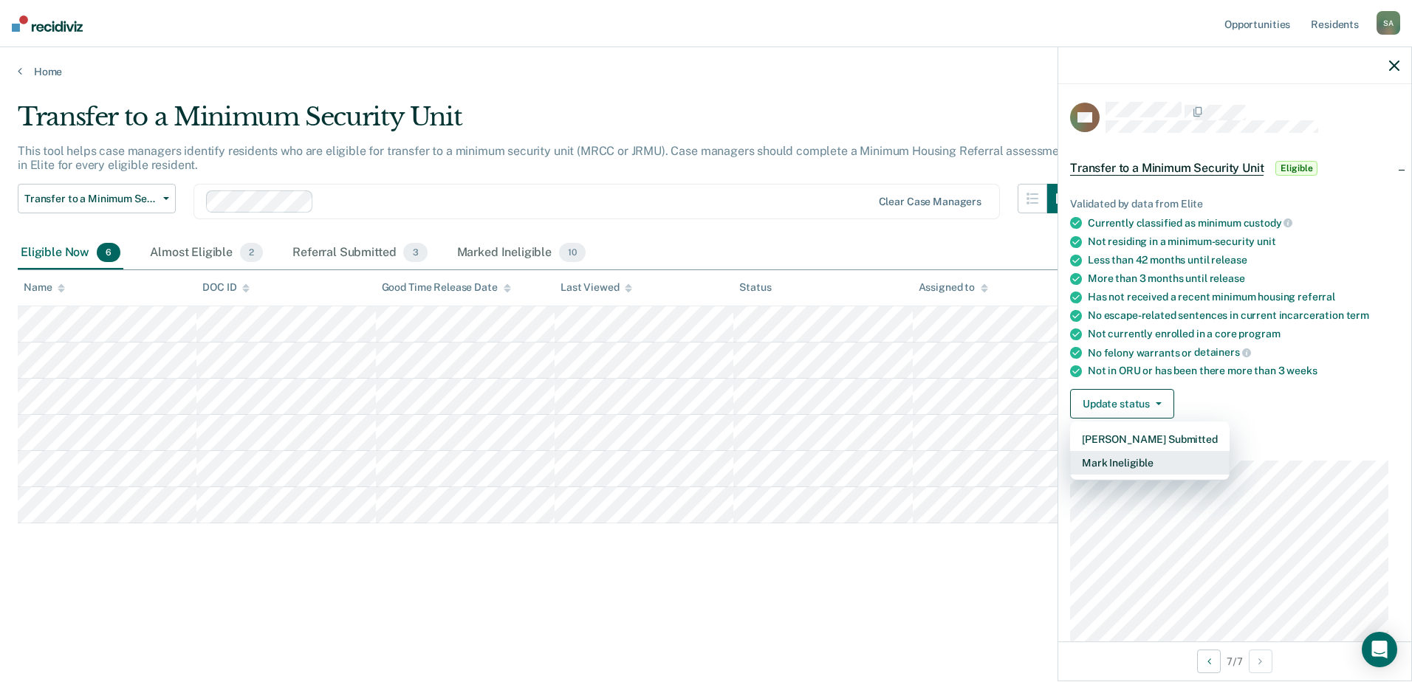
click at [1131, 465] on button "Mark Ineligible" at bounding box center [1149, 463] width 159 height 24
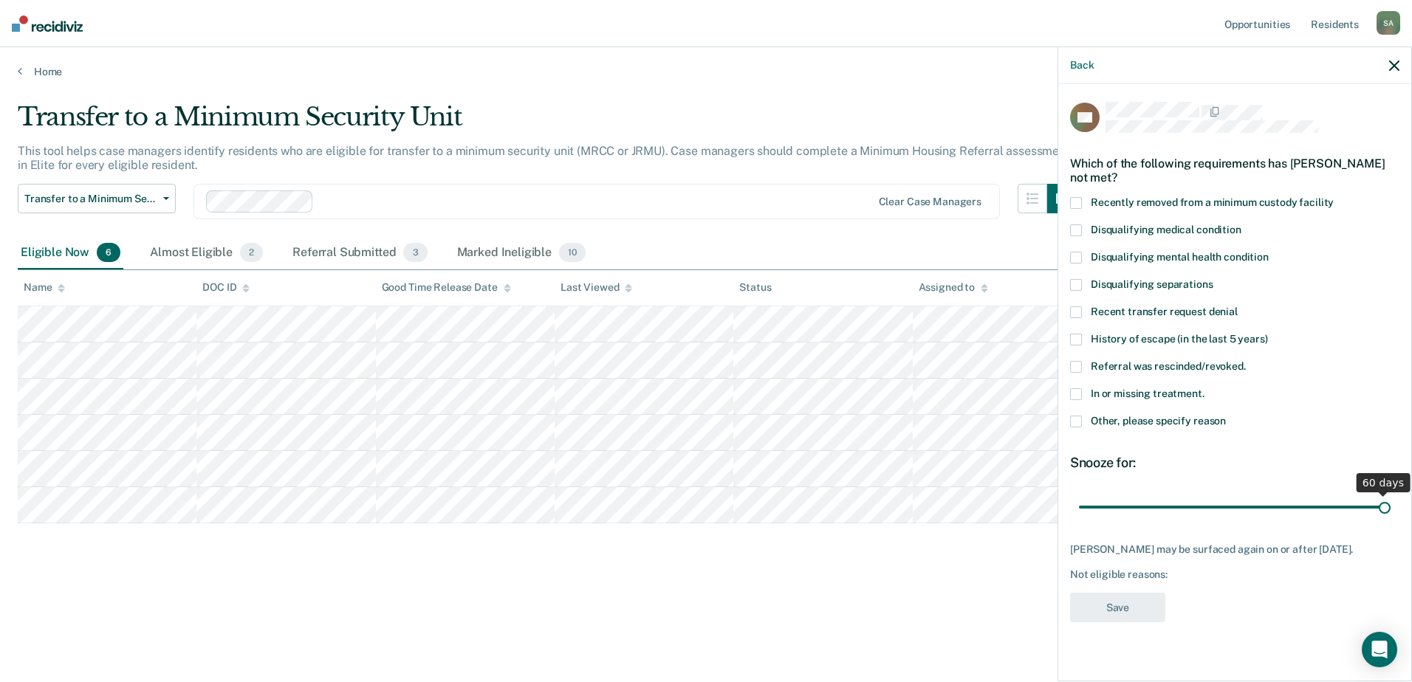
drag, startPoint x: 1231, startPoint y: 505, endPoint x: 1513, endPoint y: 484, distance: 283.5
type input "60"
click at [1390, 494] on input "range" at bounding box center [1235, 507] width 312 height 26
click at [1076, 391] on span at bounding box center [1076, 394] width 12 height 12
click at [1204, 388] on input "In or missing treatment." at bounding box center [1204, 388] width 0 height 0
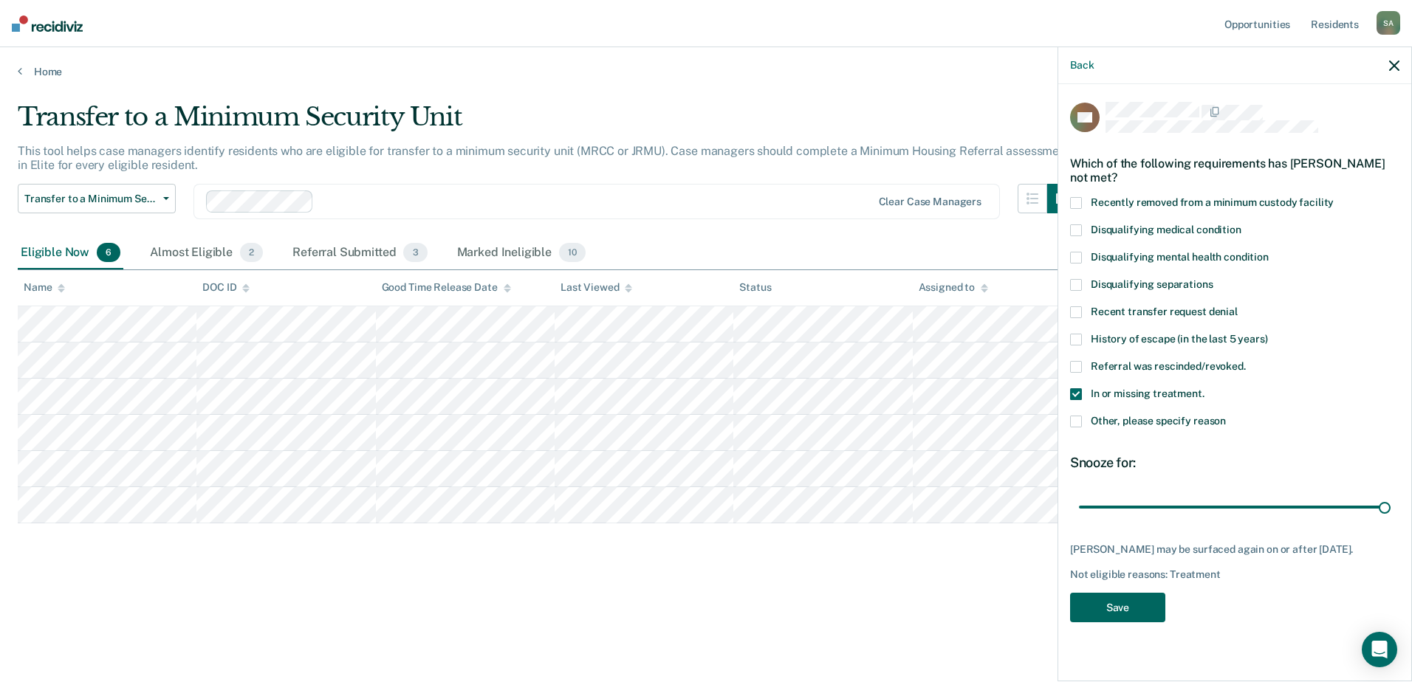
click at [1099, 605] on button "Save" at bounding box center [1117, 608] width 95 height 30
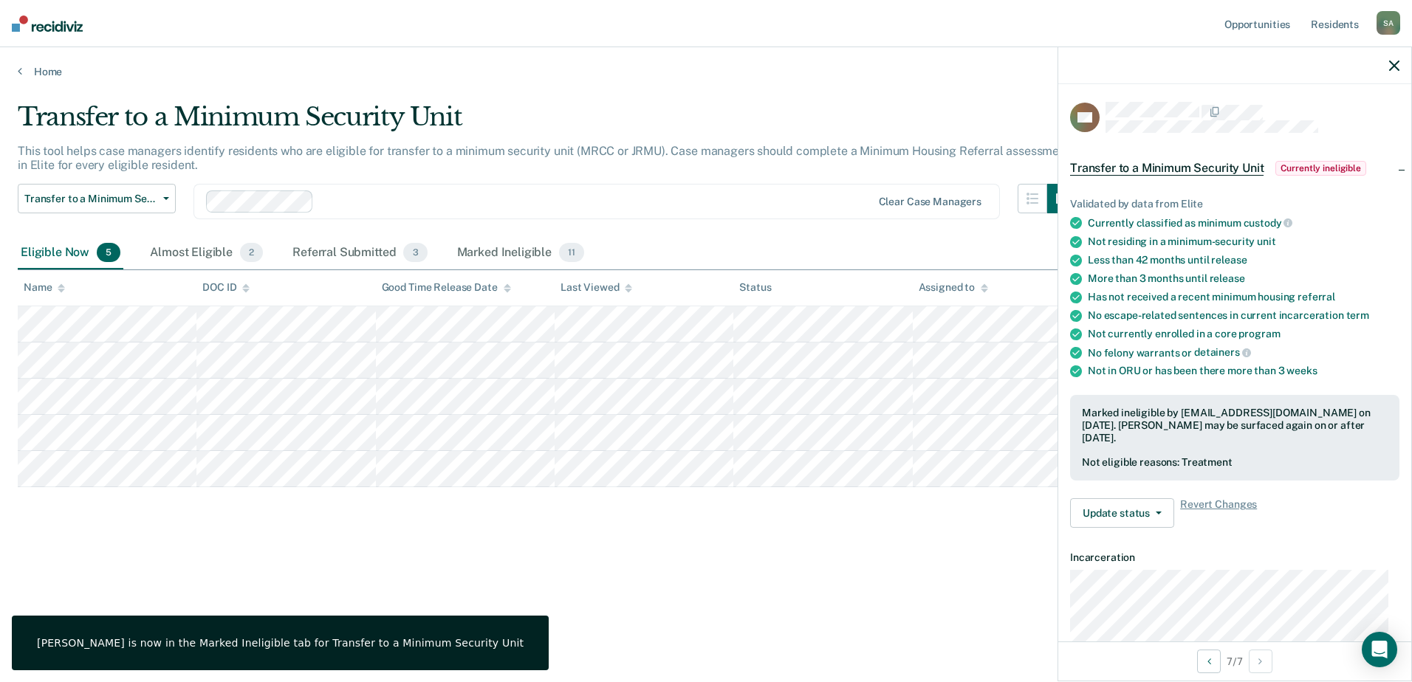
click at [1386, 64] on div at bounding box center [1234, 65] width 353 height 37
click at [1390, 66] on icon "button" at bounding box center [1394, 66] width 10 height 10
